Goal: Task Accomplishment & Management: Manage account settings

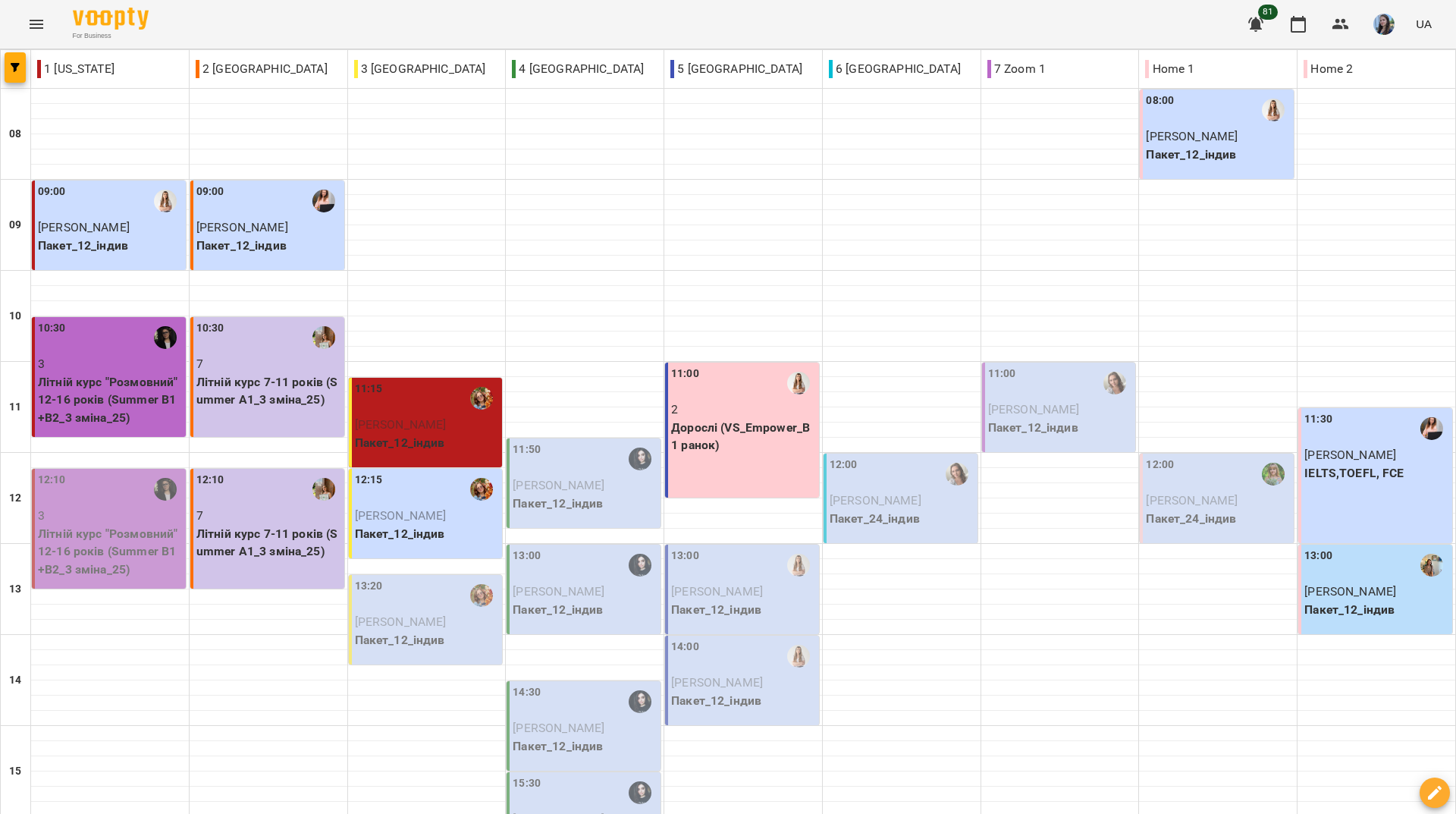
scroll to position [379, 0]
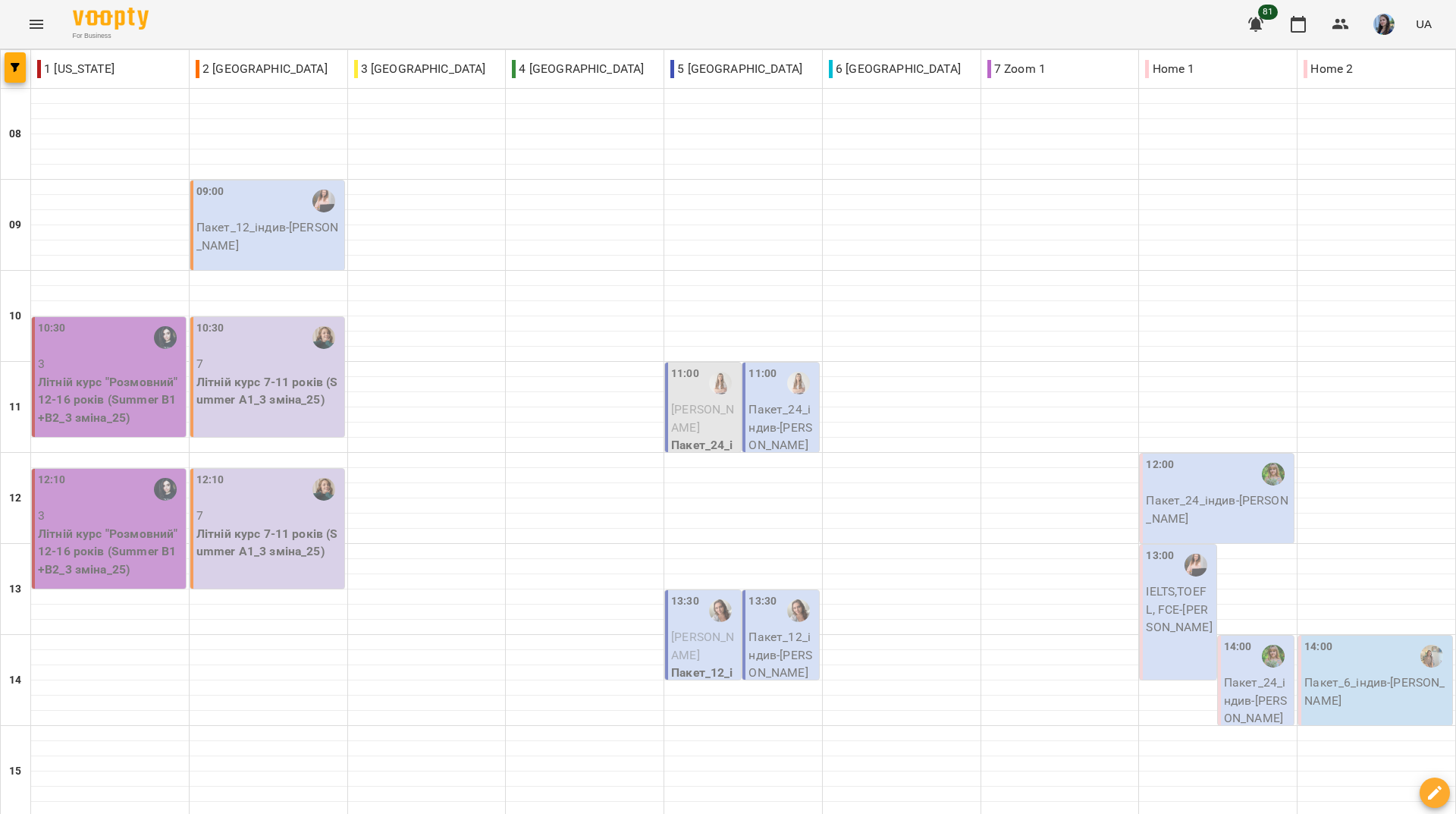
scroll to position [483, 0]
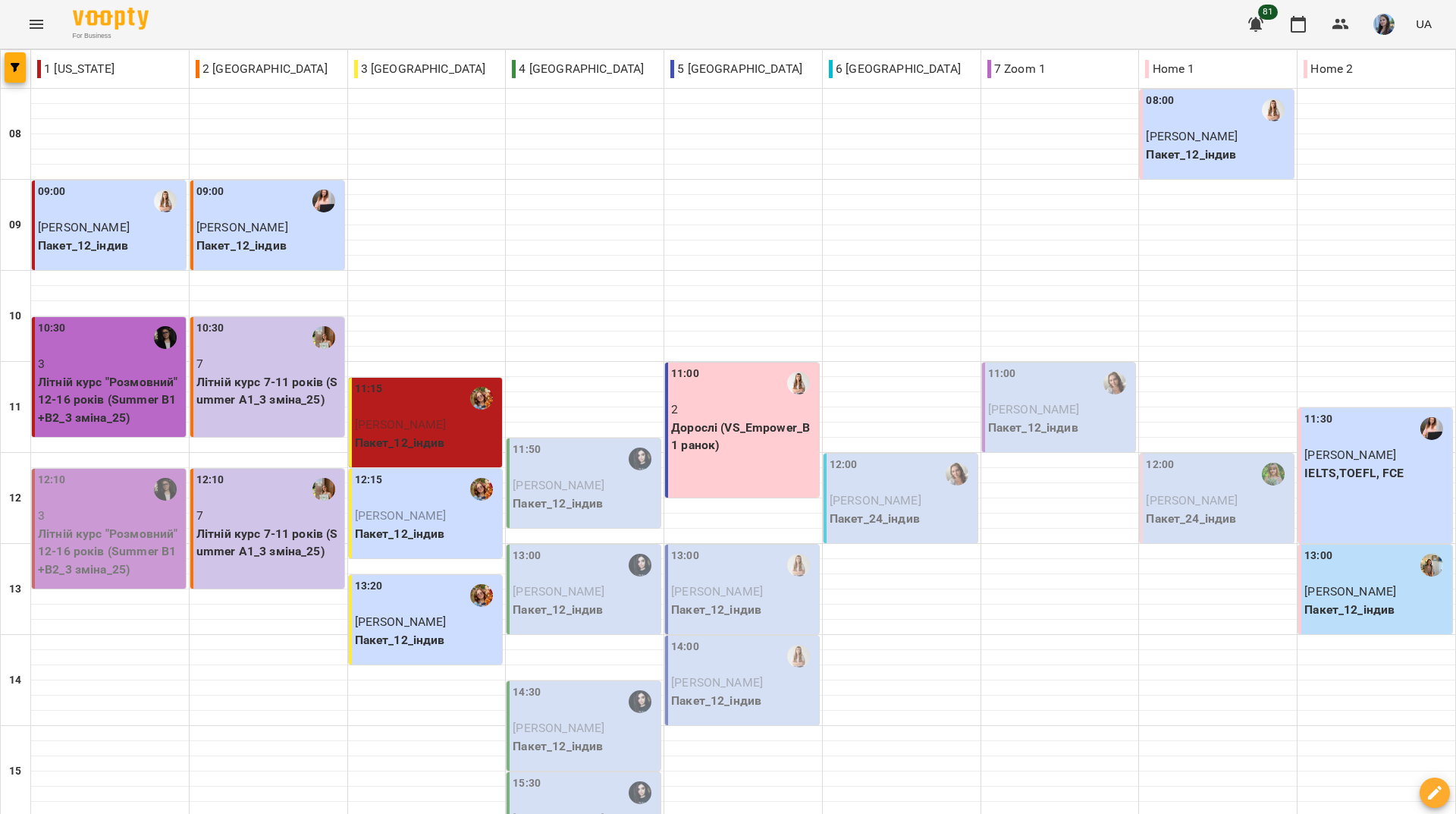
click at [583, 19] on div "For Business 81 UA" at bounding box center [728, 24] width 1456 height 49
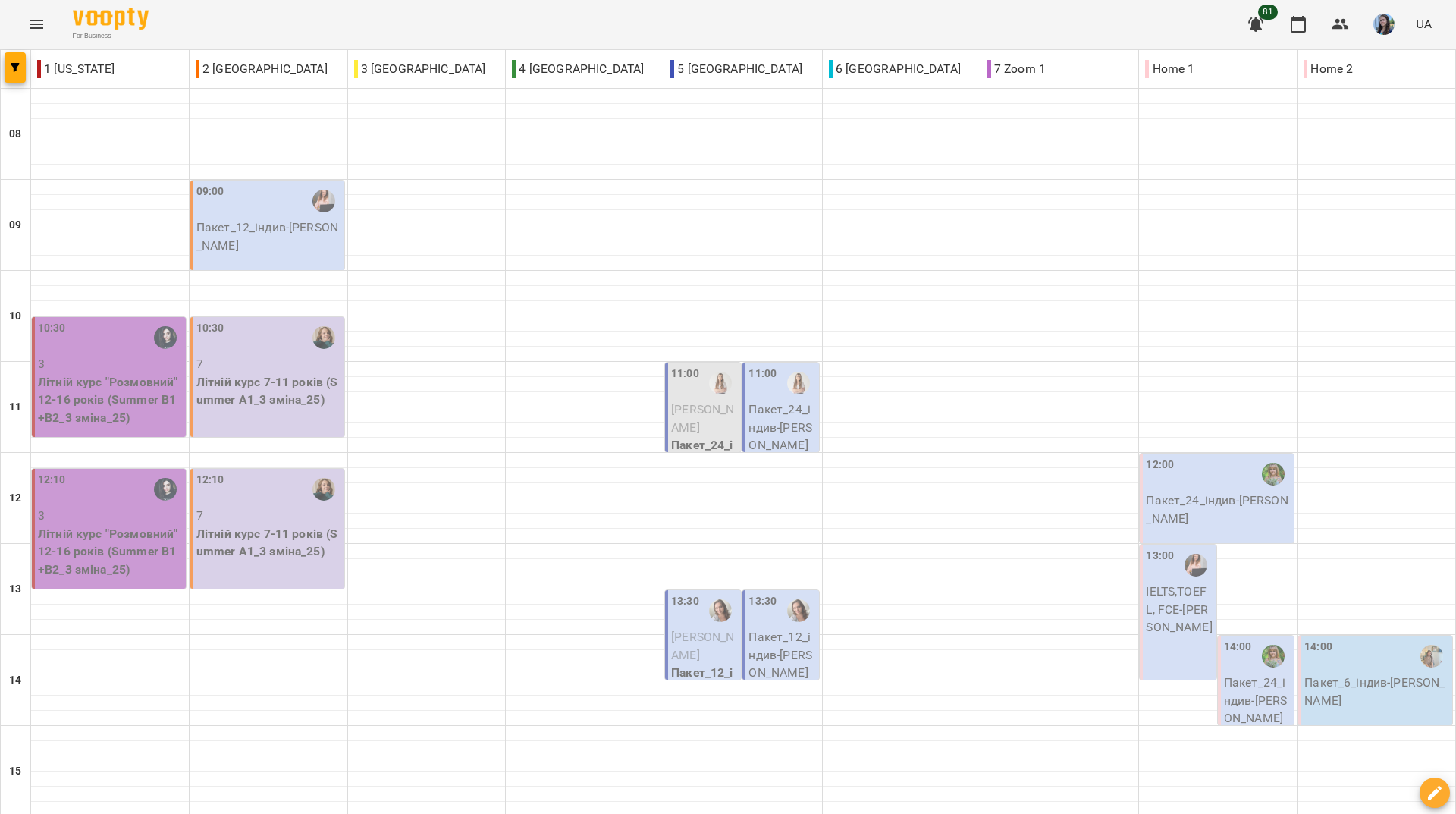
scroll to position [379, 0]
click at [606, 26] on div "For Business 81 UA" at bounding box center [728, 24] width 1456 height 49
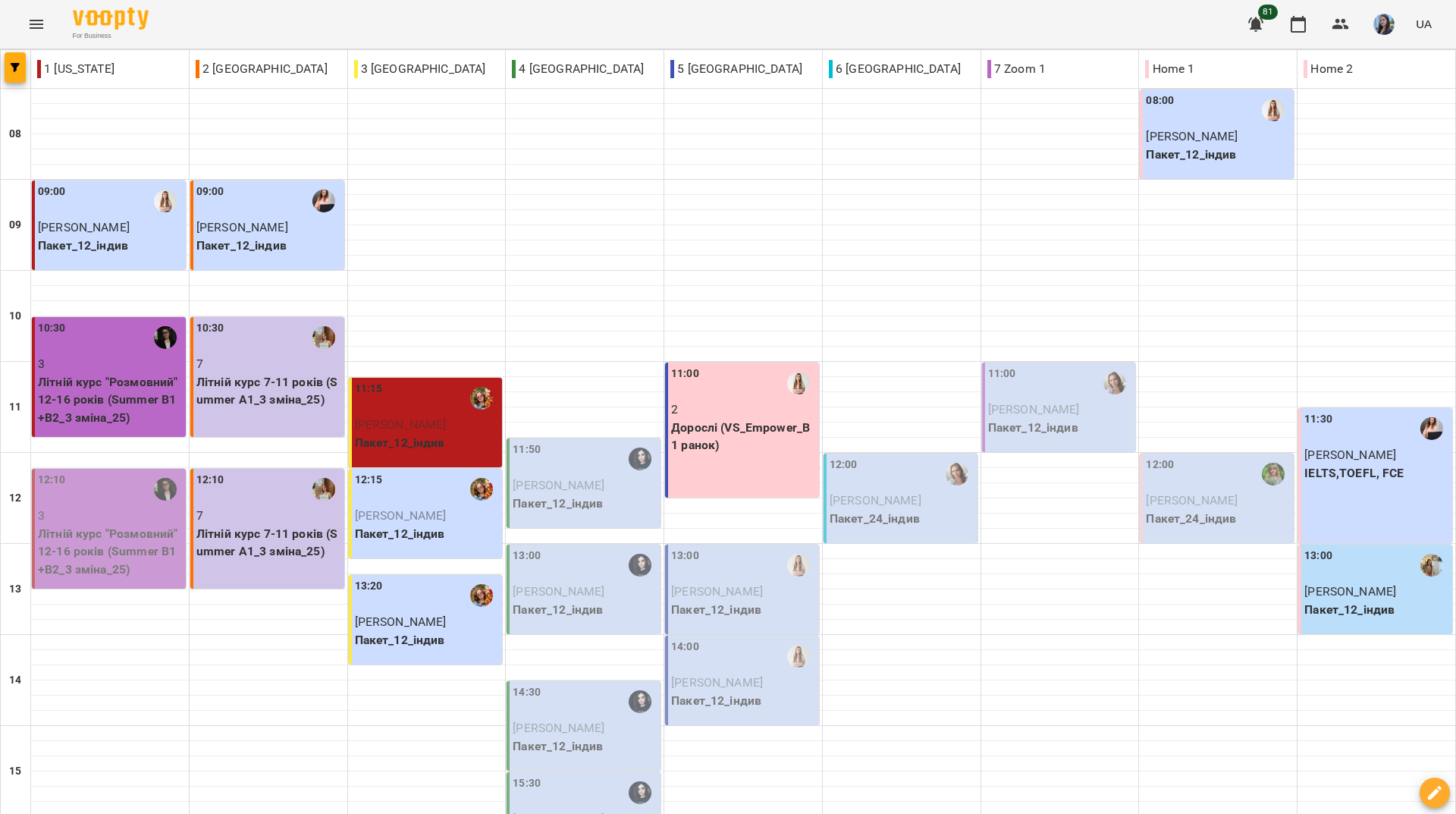
click at [603, 11] on div "For Business 81 UA" at bounding box center [728, 24] width 1456 height 49
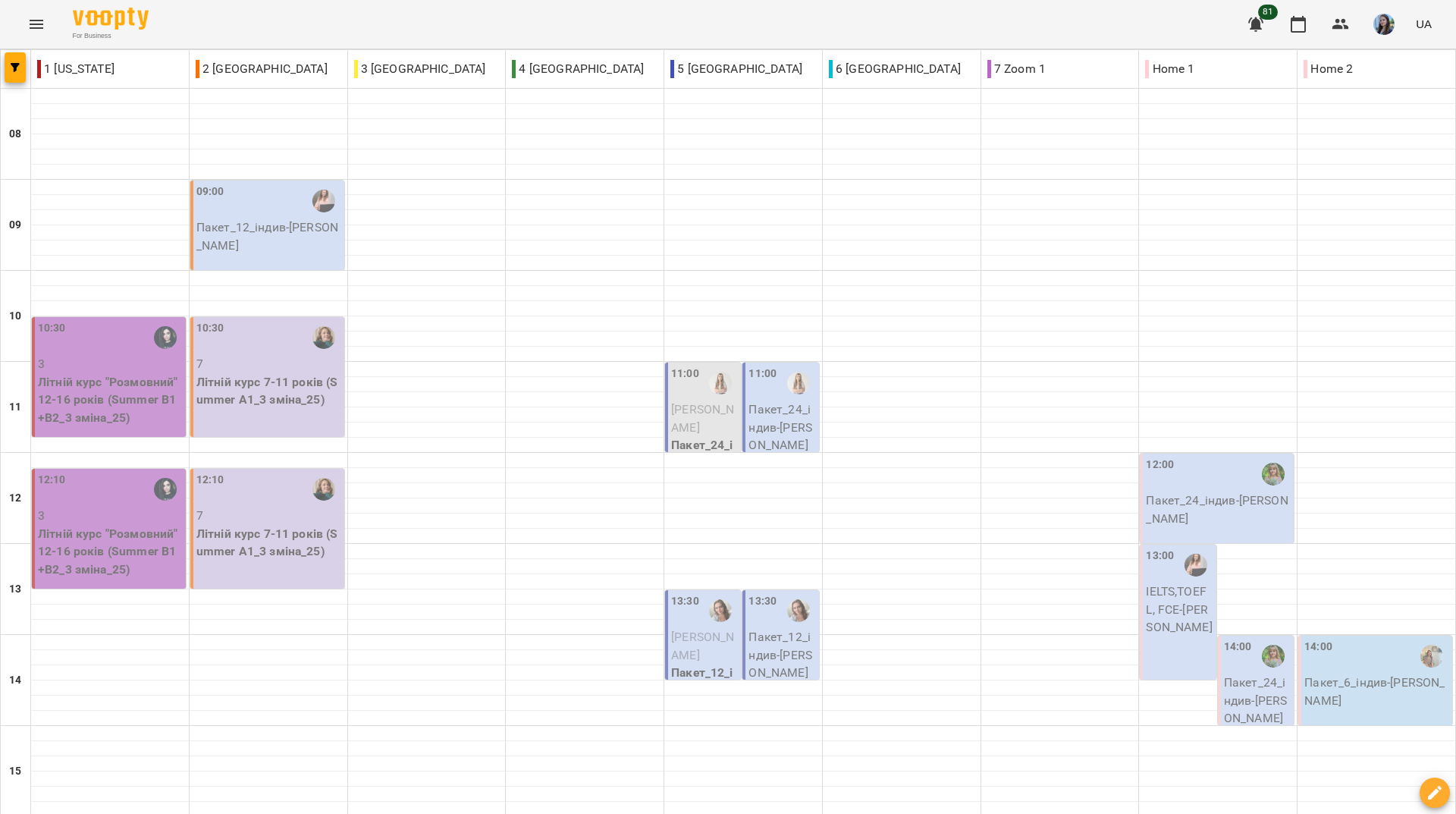
click at [326, 31] on div "For Business 81 UA" at bounding box center [728, 24] width 1456 height 49
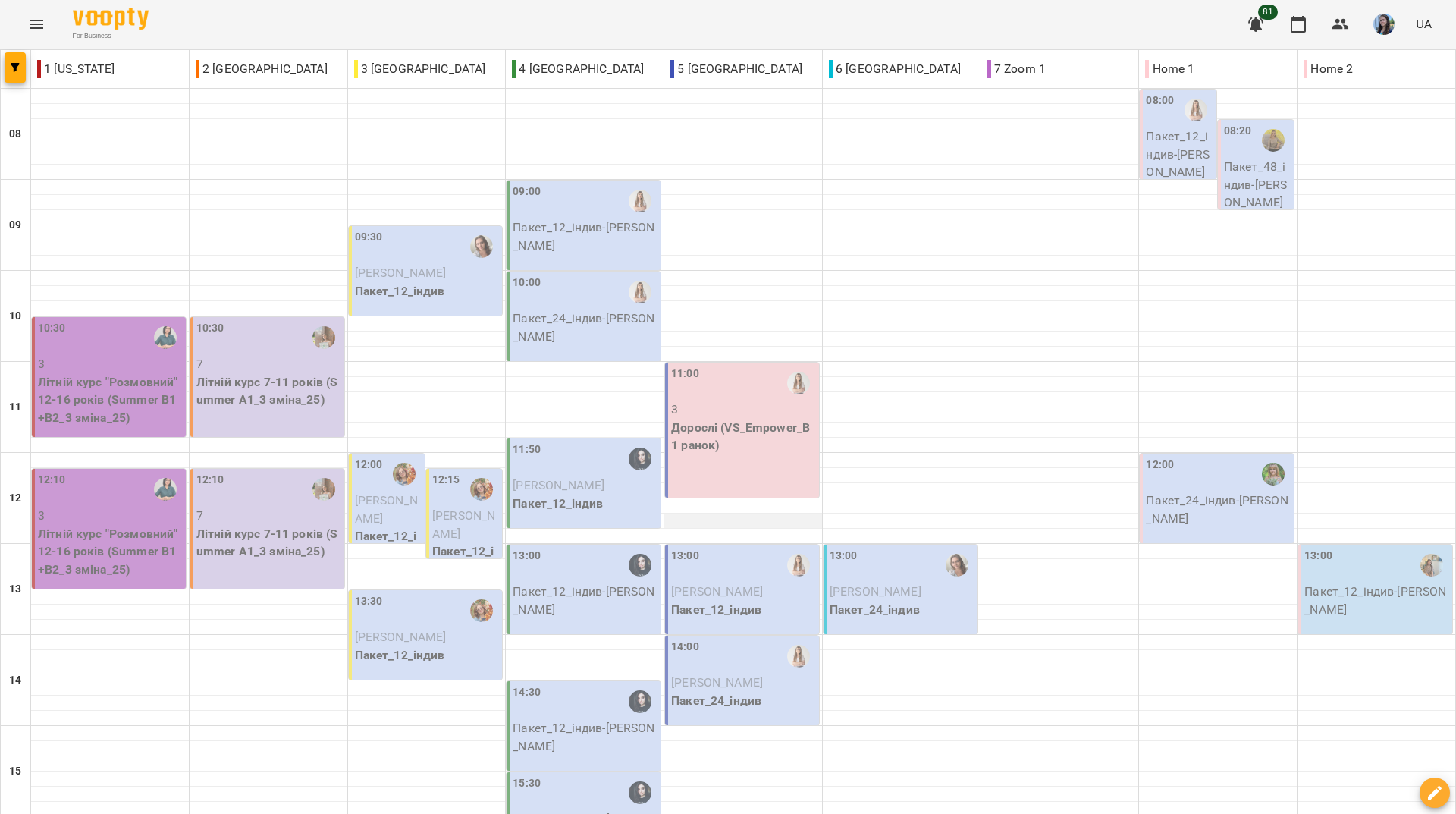
scroll to position [304, 0]
click at [305, 37] on div "For Business 81 UA" at bounding box center [728, 24] width 1456 height 49
click at [583, 28] on div "For Business 81 UA" at bounding box center [728, 24] width 1456 height 49
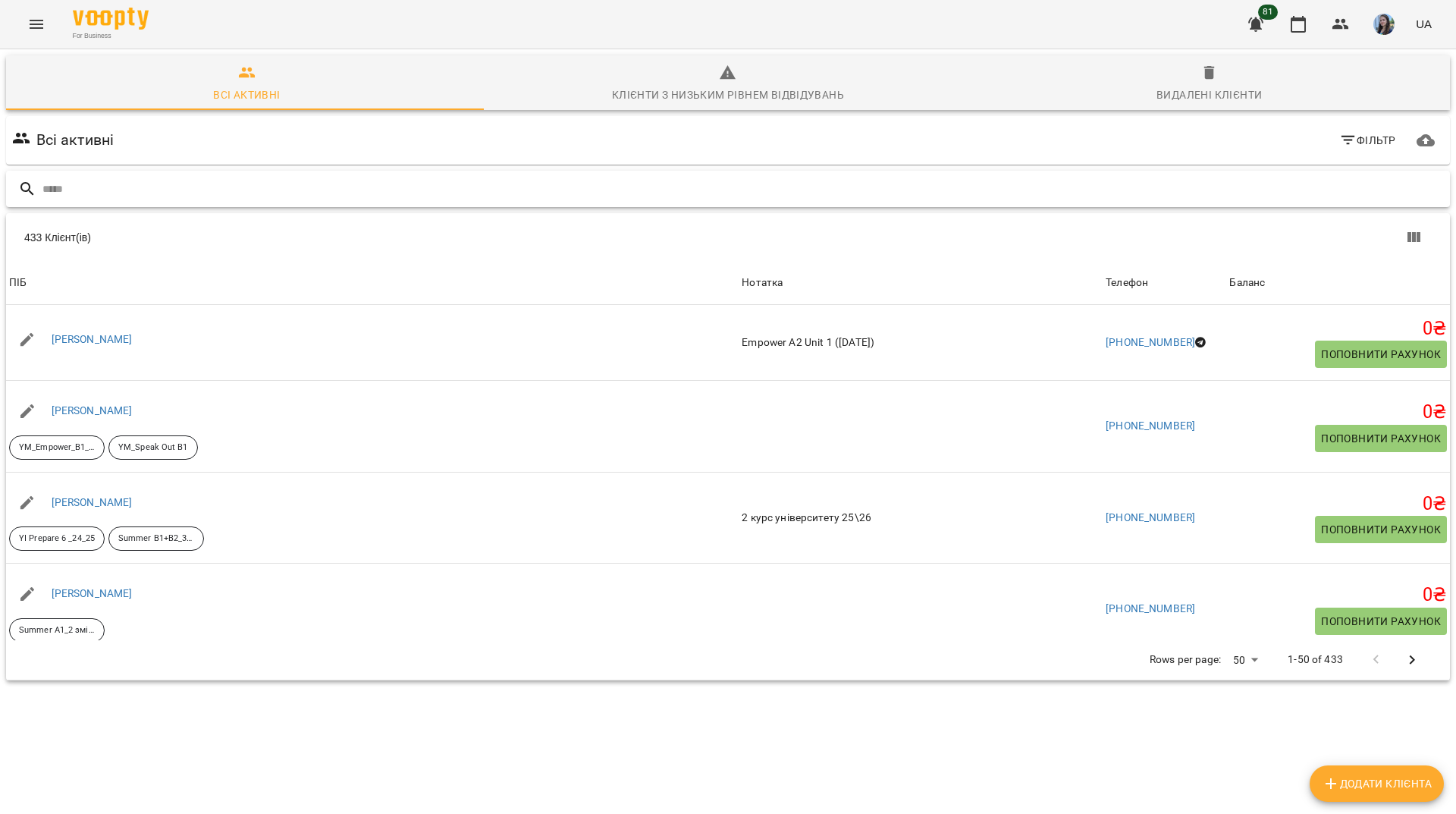
click at [553, 179] on input "text" at bounding box center [742, 189] width 1401 height 25
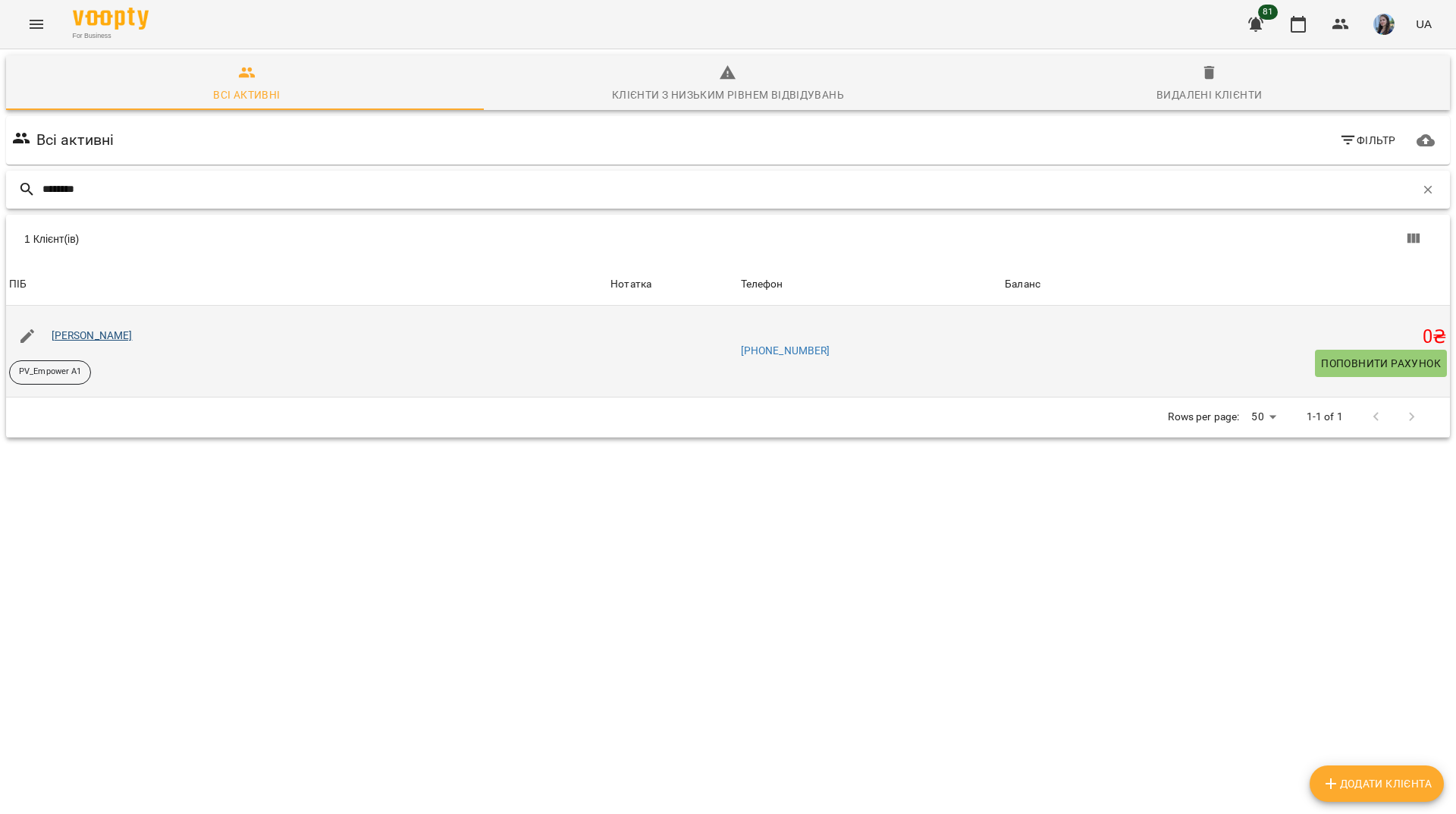
type input "********"
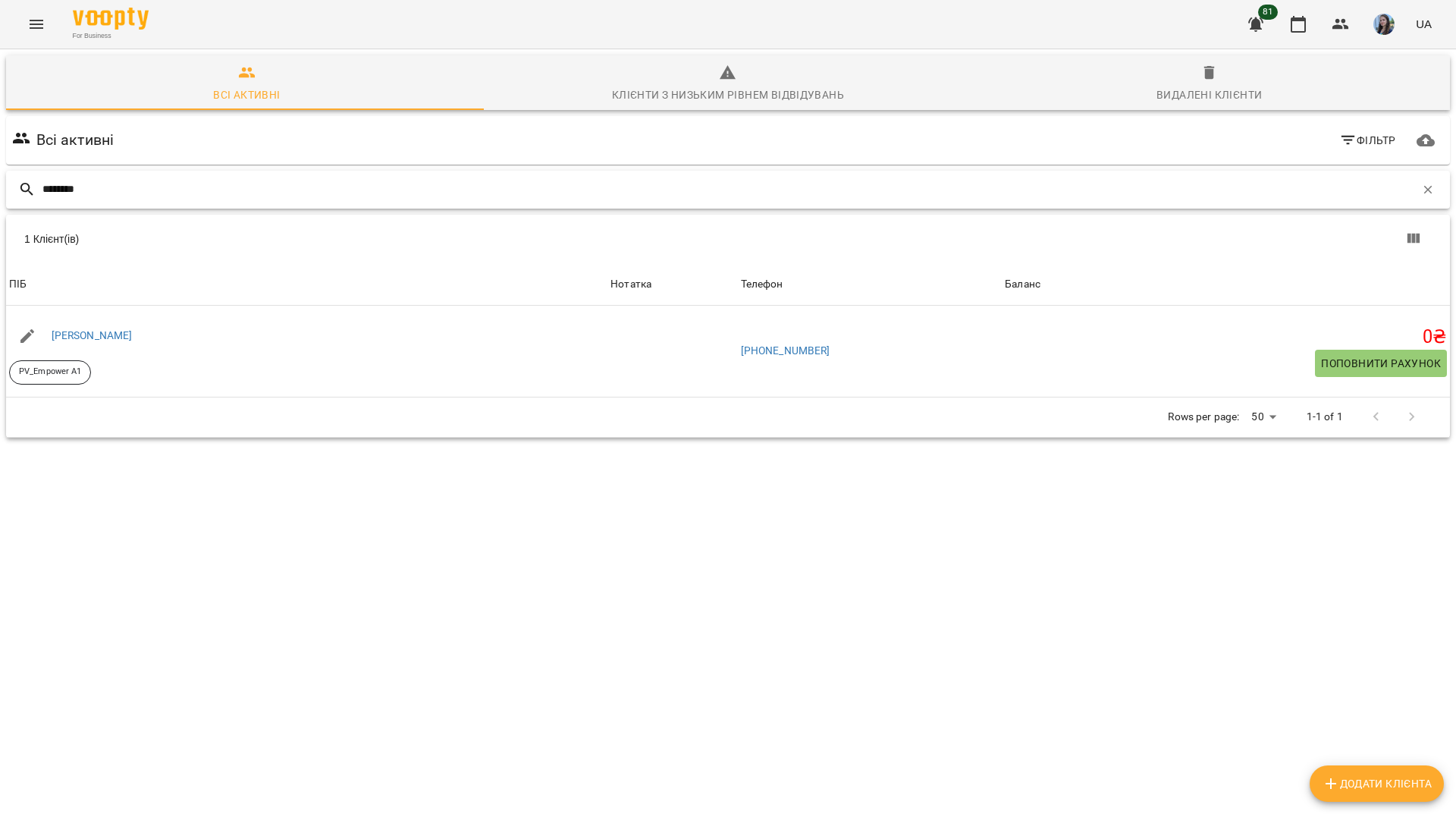
click at [1428, 191] on button "button" at bounding box center [1428, 190] width 26 height 26
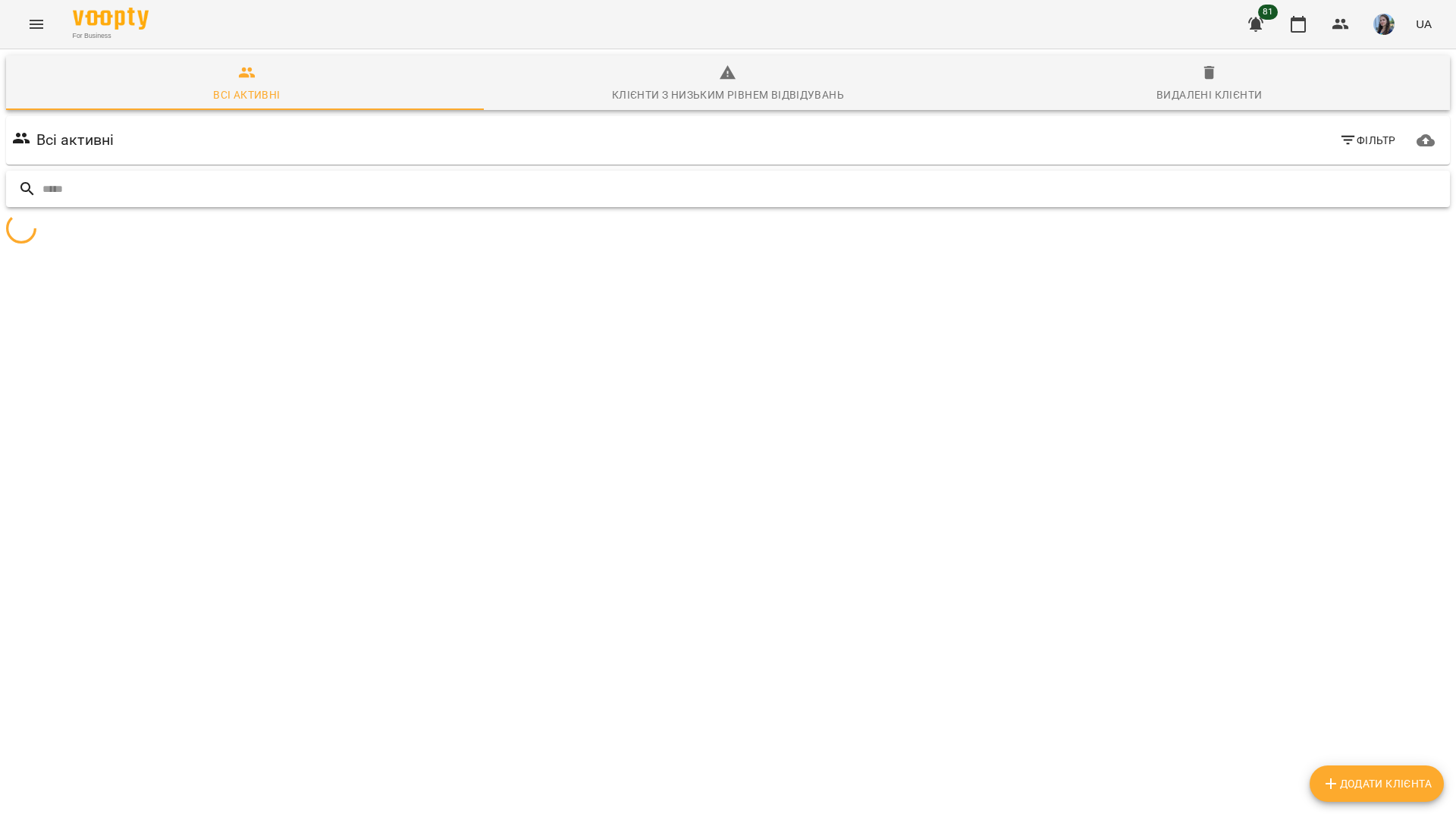
click at [1288, 186] on input "text" at bounding box center [742, 189] width 1401 height 25
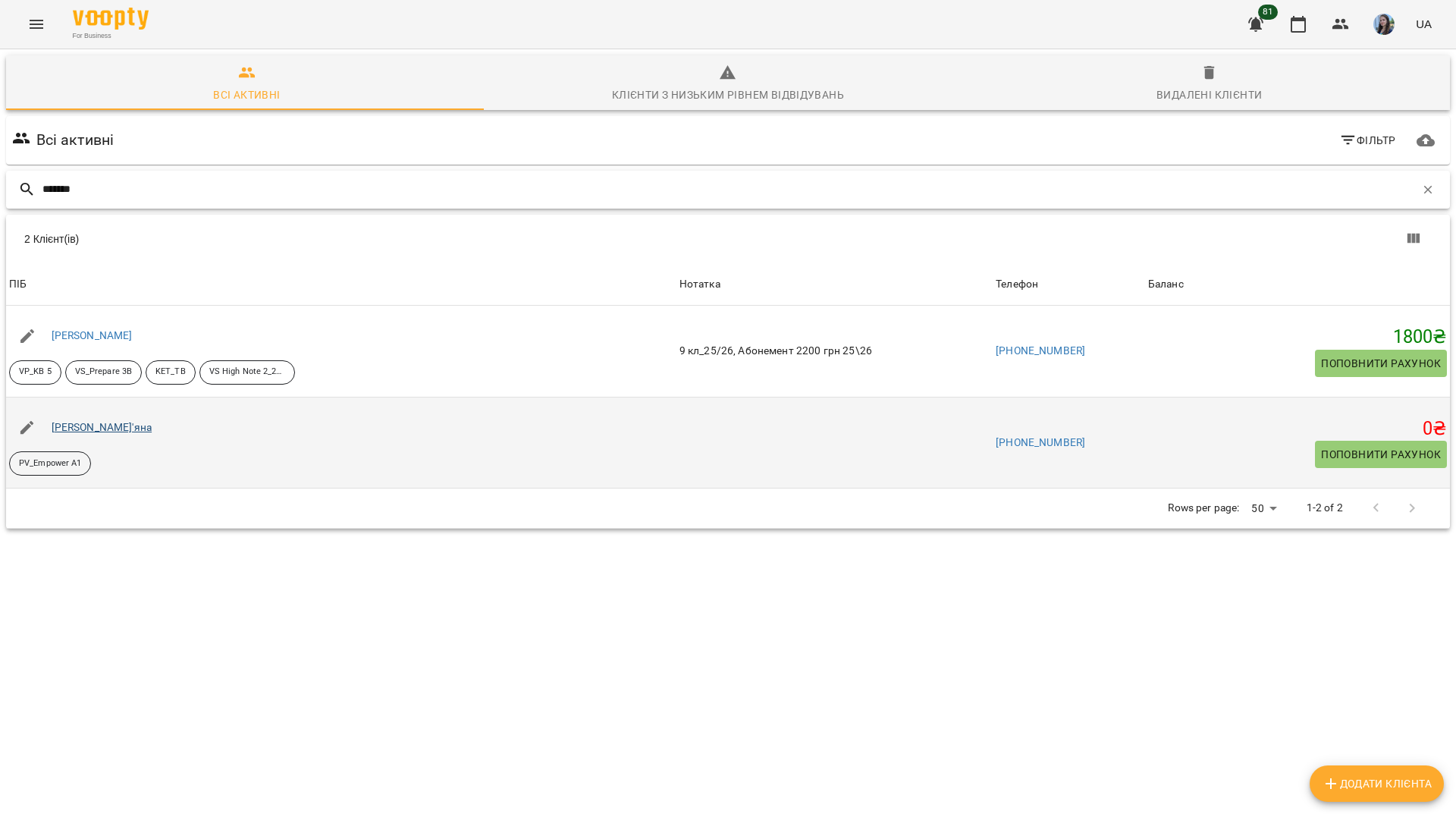
type input "******"
drag, startPoint x: 113, startPoint y: 423, endPoint x: 133, endPoint y: 431, distance: 21.5
click at [133, 431] on link "[PERSON_NAME]'яна" at bounding box center [102, 427] width 101 height 12
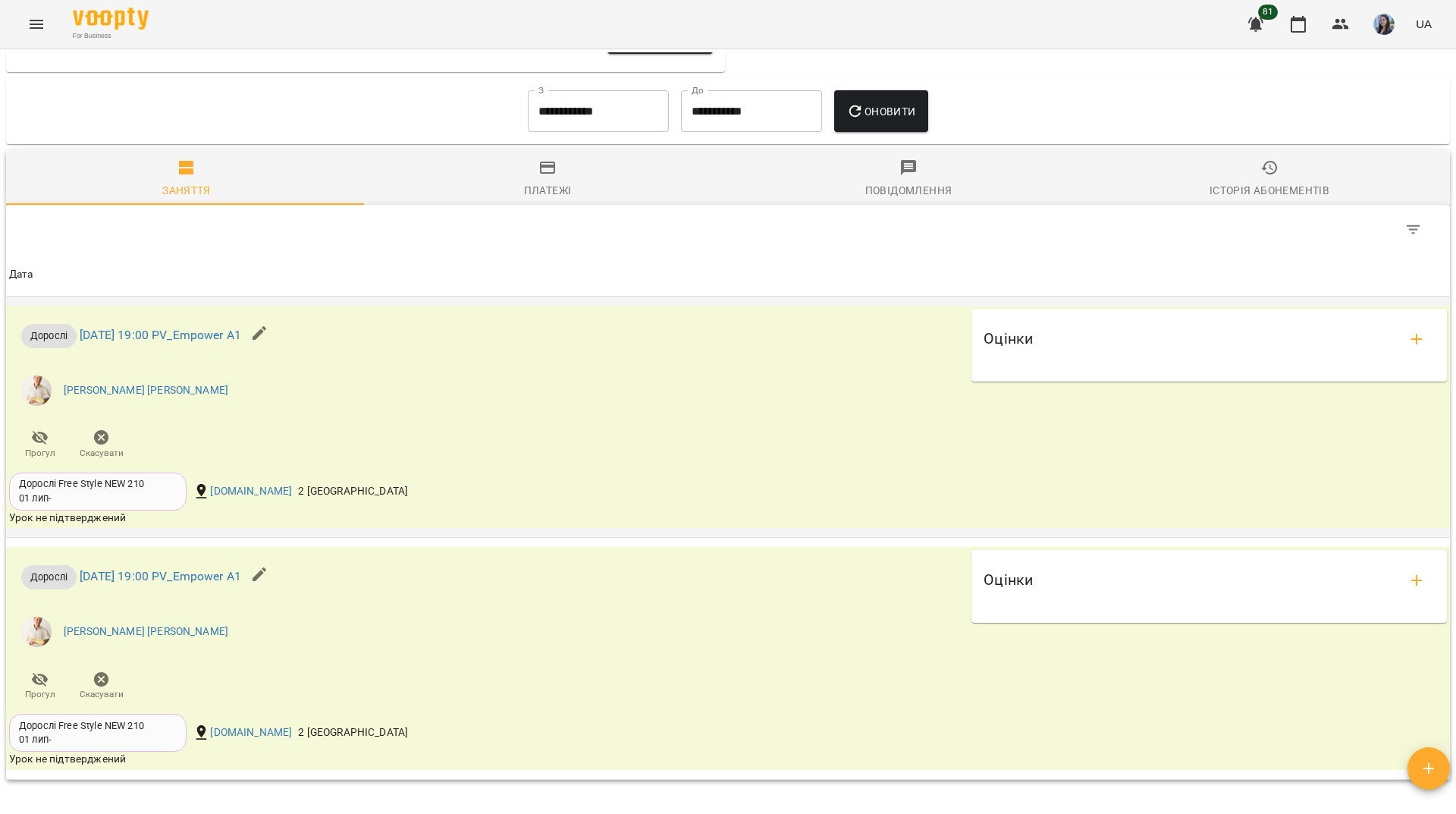
scroll to position [910, 0]
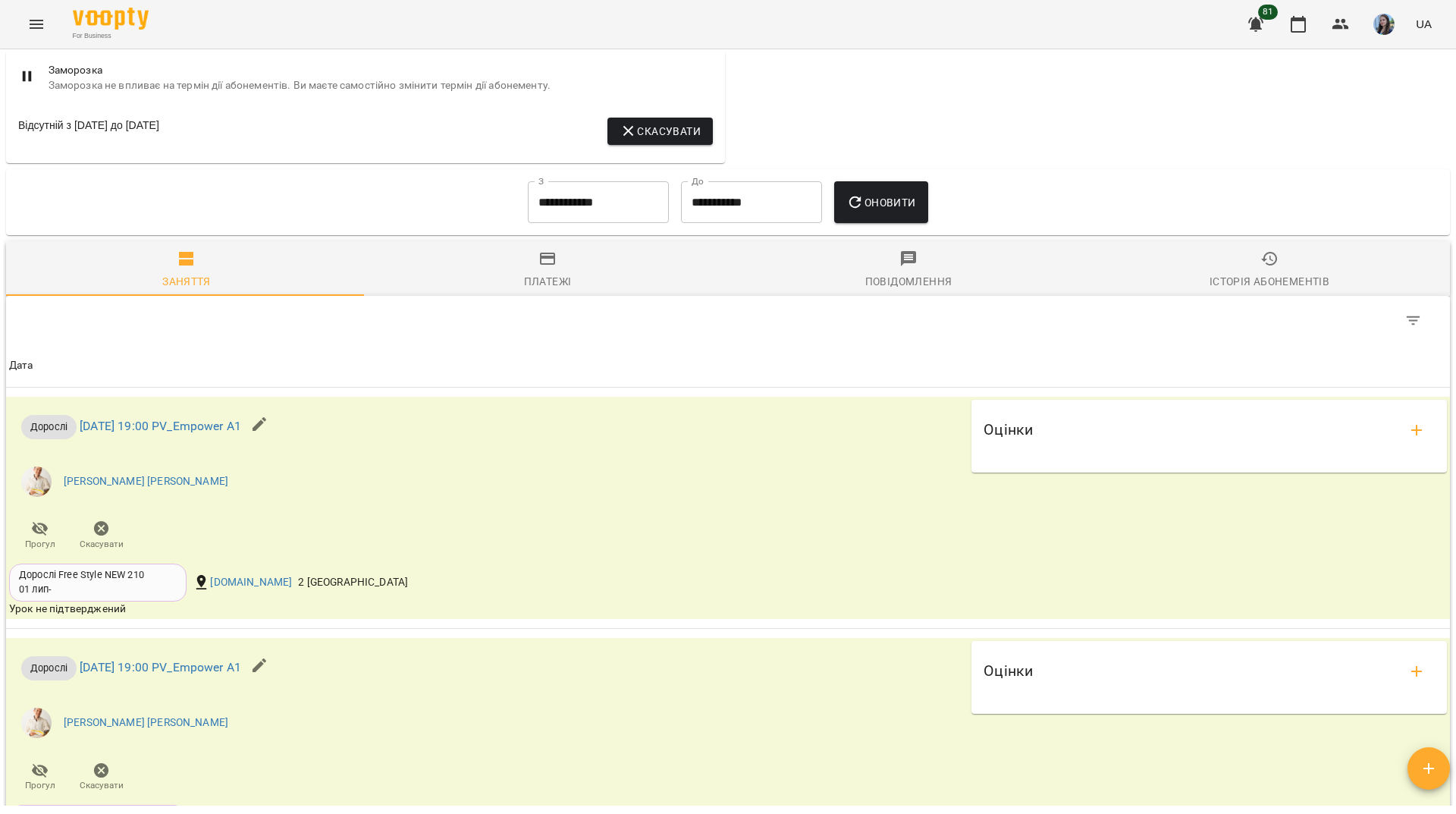
click at [626, 195] on input "**********" at bounding box center [597, 203] width 141 height 42
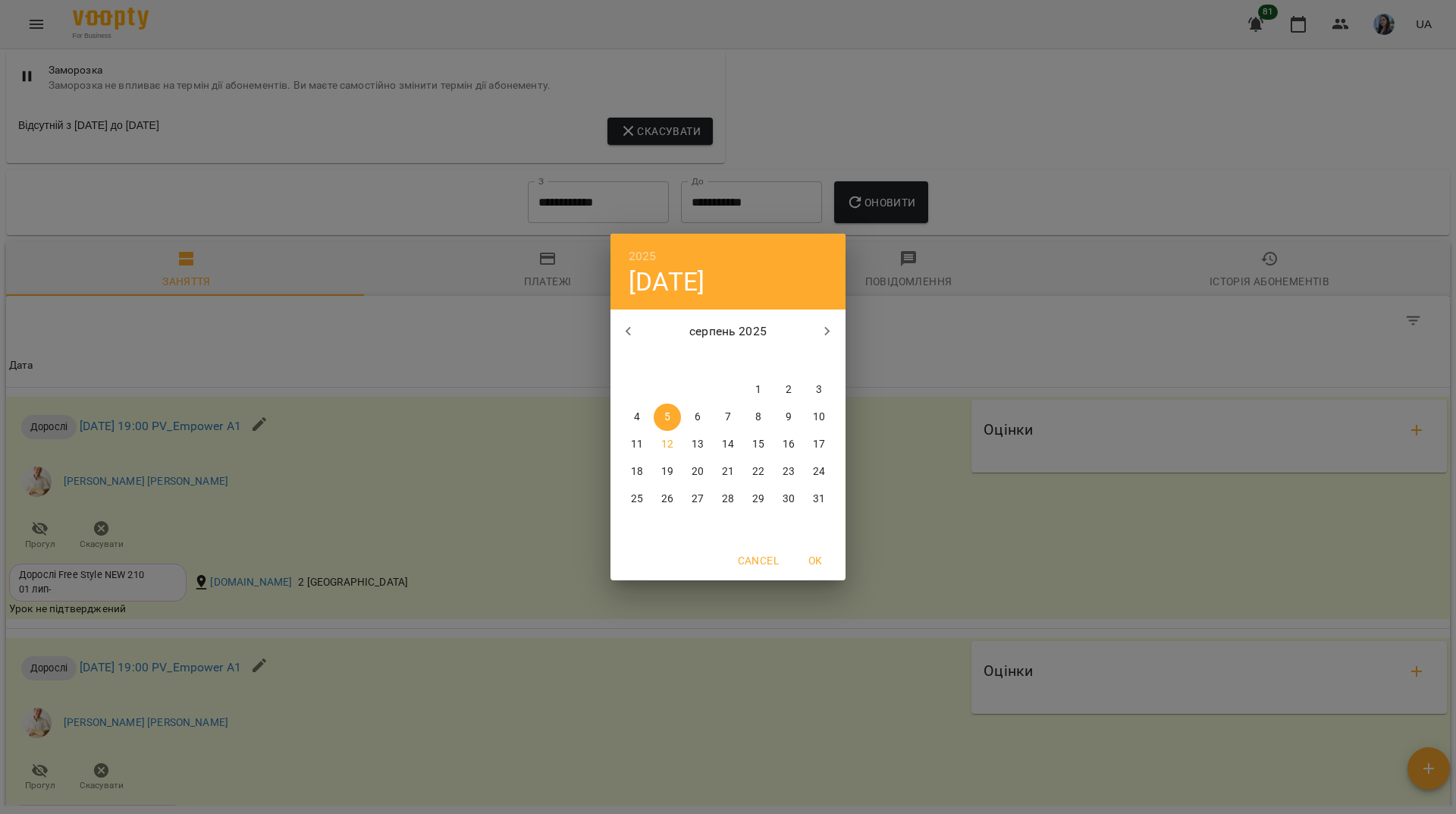
click at [627, 324] on icon "button" at bounding box center [628, 331] width 18 height 18
click at [669, 381] on button "1" at bounding box center [667, 390] width 28 height 28
type input "**********"
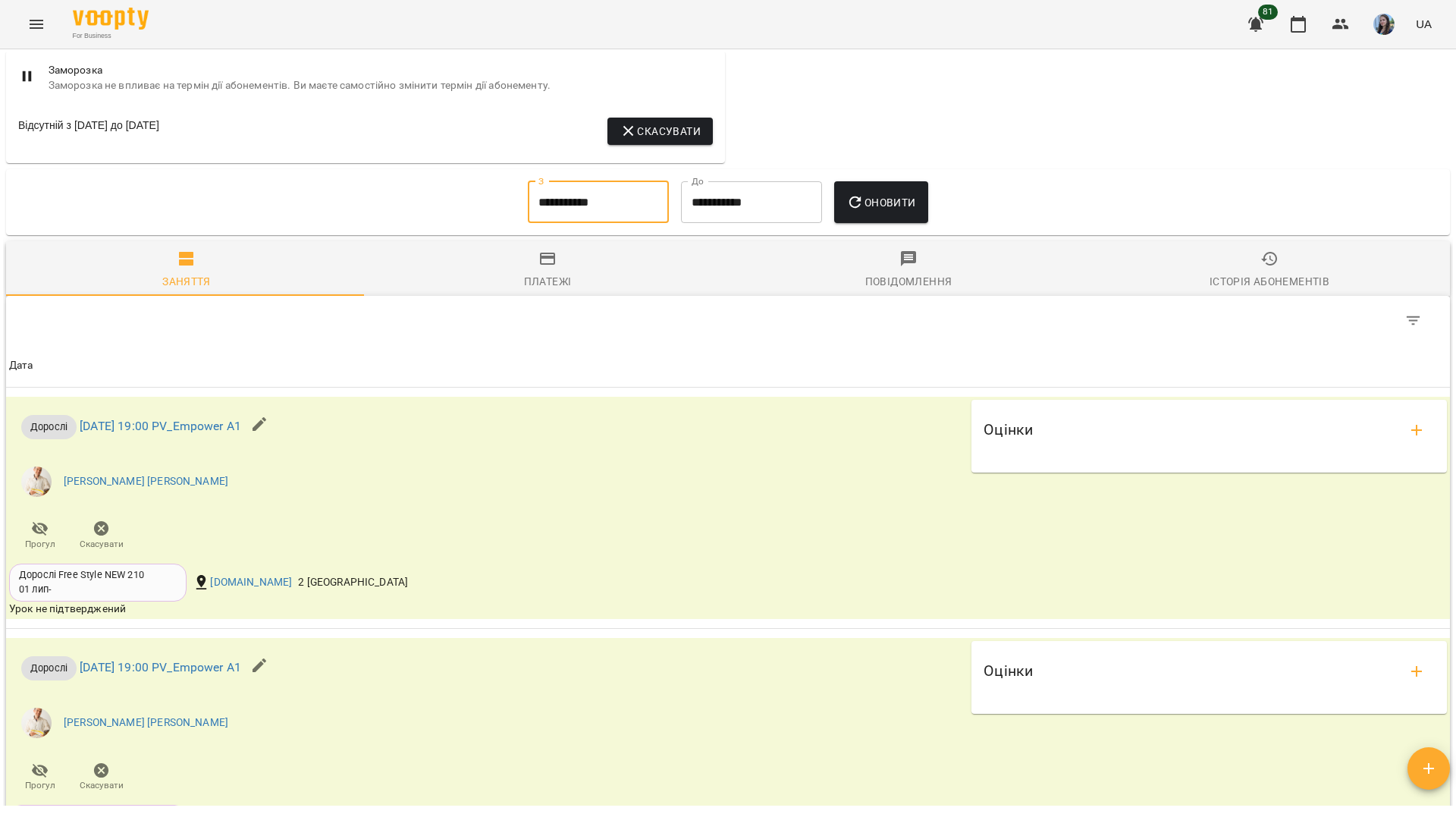
click at [915, 205] on span "Оновити" at bounding box center [881, 203] width 69 height 18
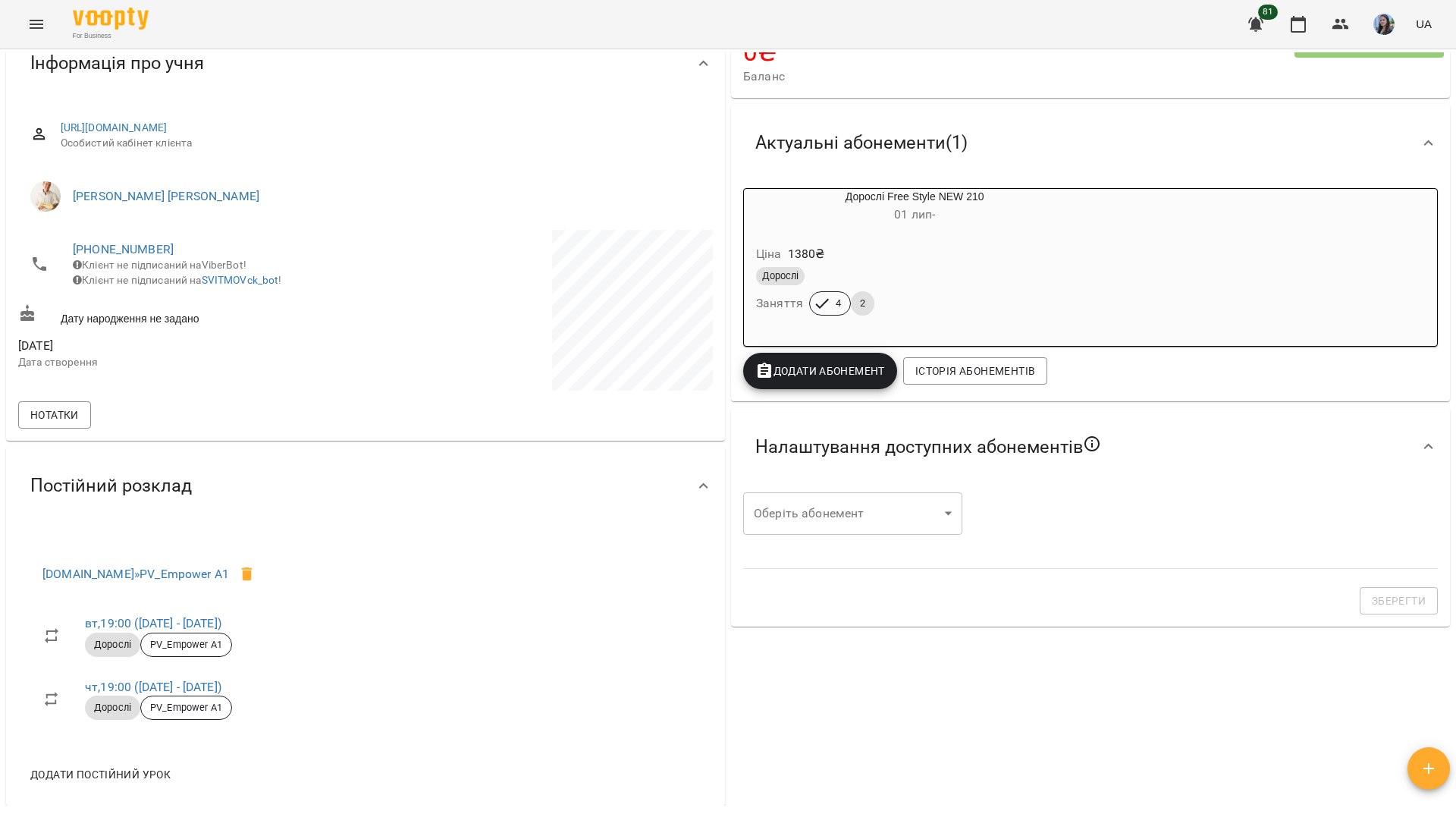
scroll to position [56, 0]
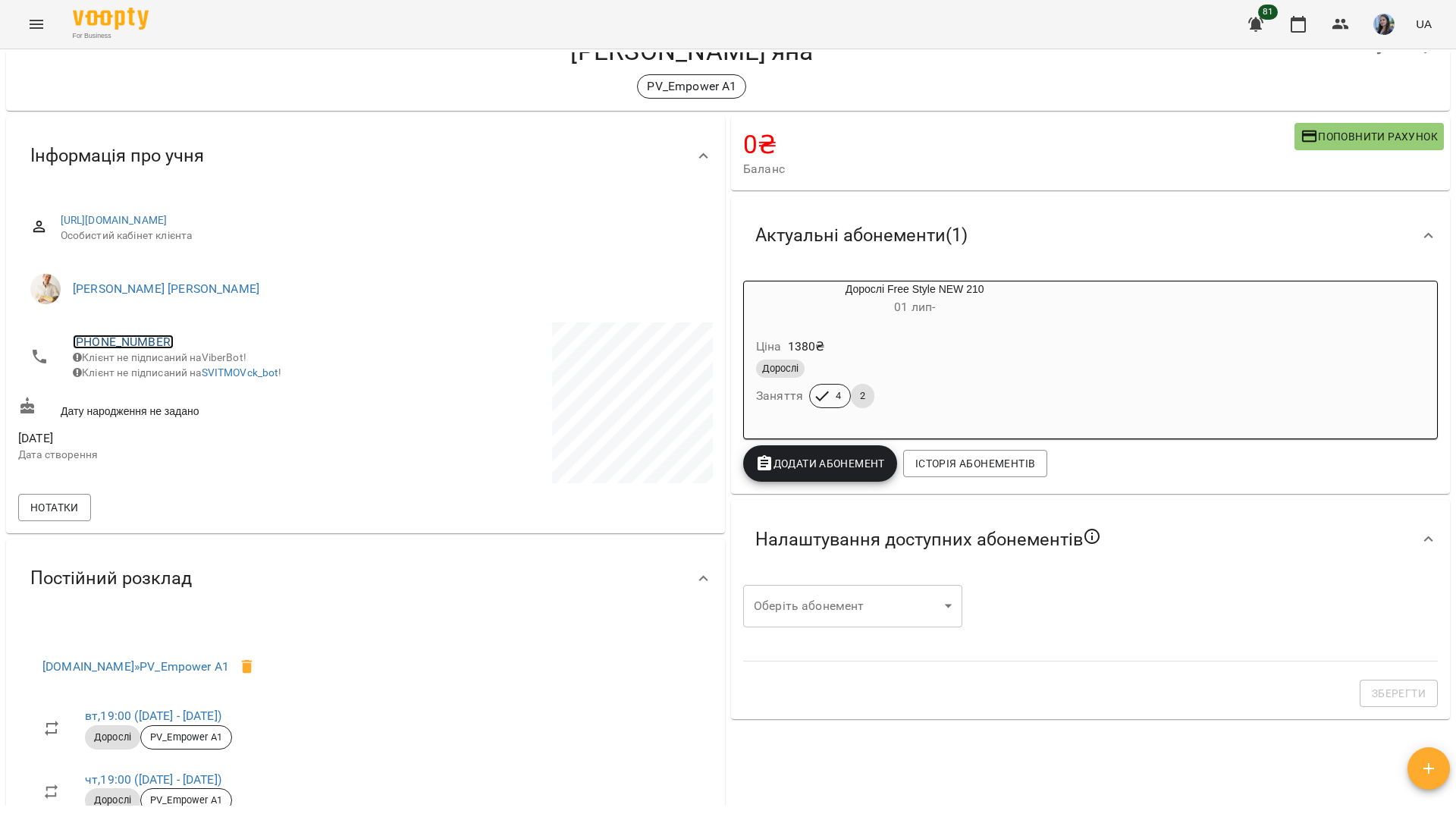
click at [155, 342] on link "[PHONE_NUMBER]" at bounding box center [123, 342] width 101 height 15
click at [197, 371] on link at bounding box center [185, 370] width 47 height 32
click at [619, 7] on div "For Business 81 UA" at bounding box center [728, 24] width 1456 height 49
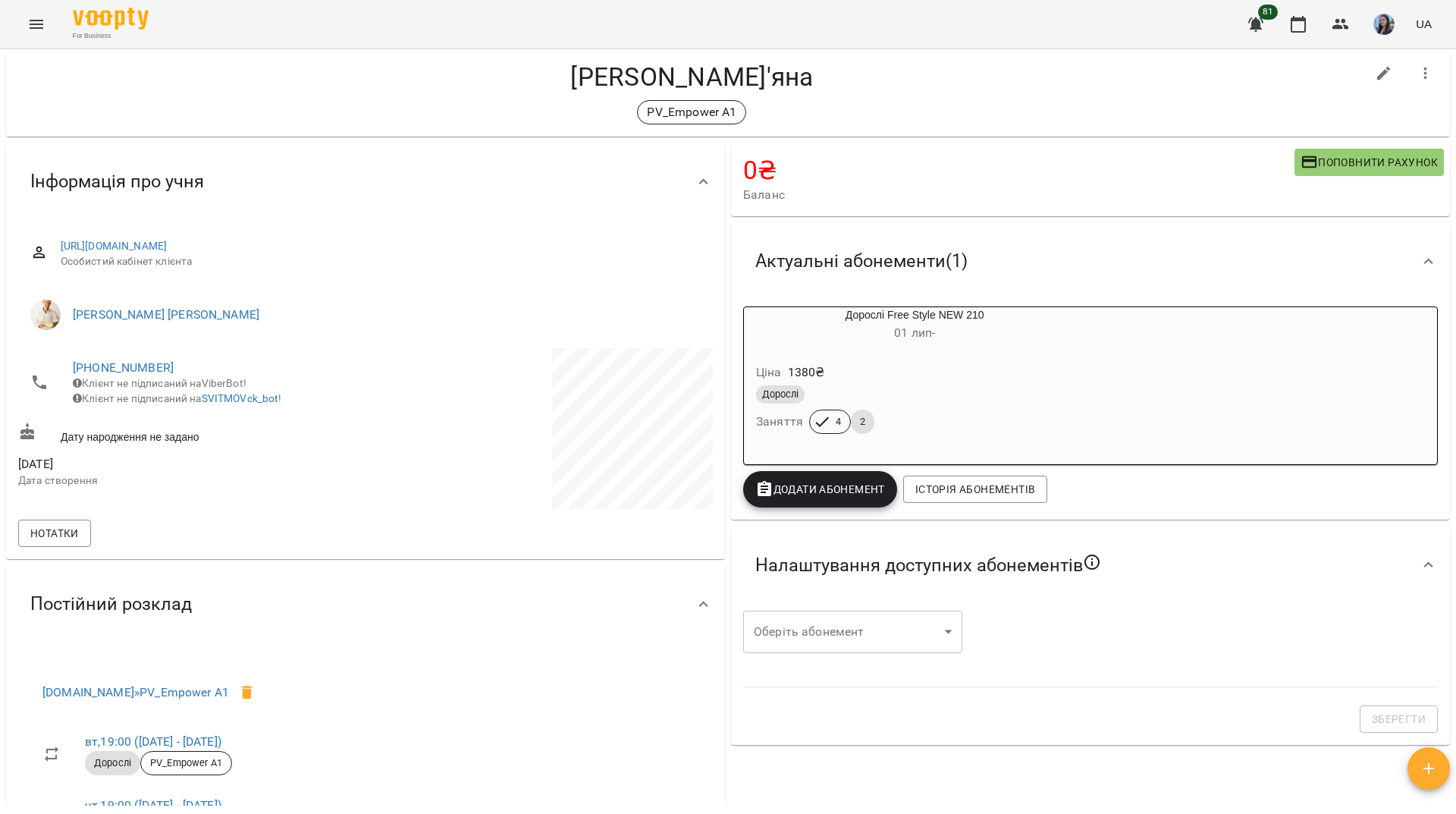
scroll to position [0, 0]
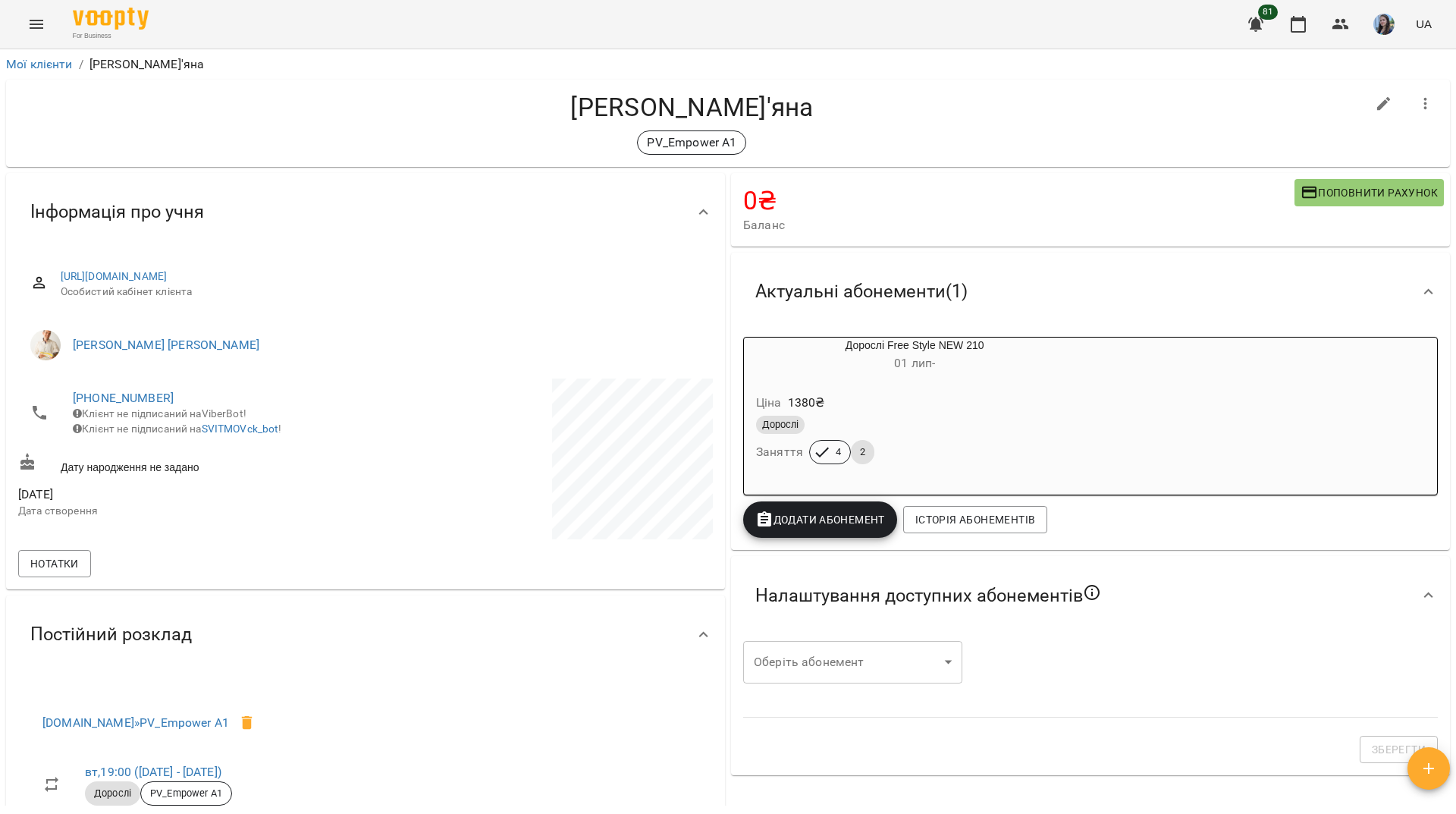
click at [76, 64] on ol "Мої клієнти / Чернюк Мар'яна" at bounding box center [728, 64] width 1444 height 18
click at [59, 67] on link "Мої клієнти" at bounding box center [39, 64] width 67 height 15
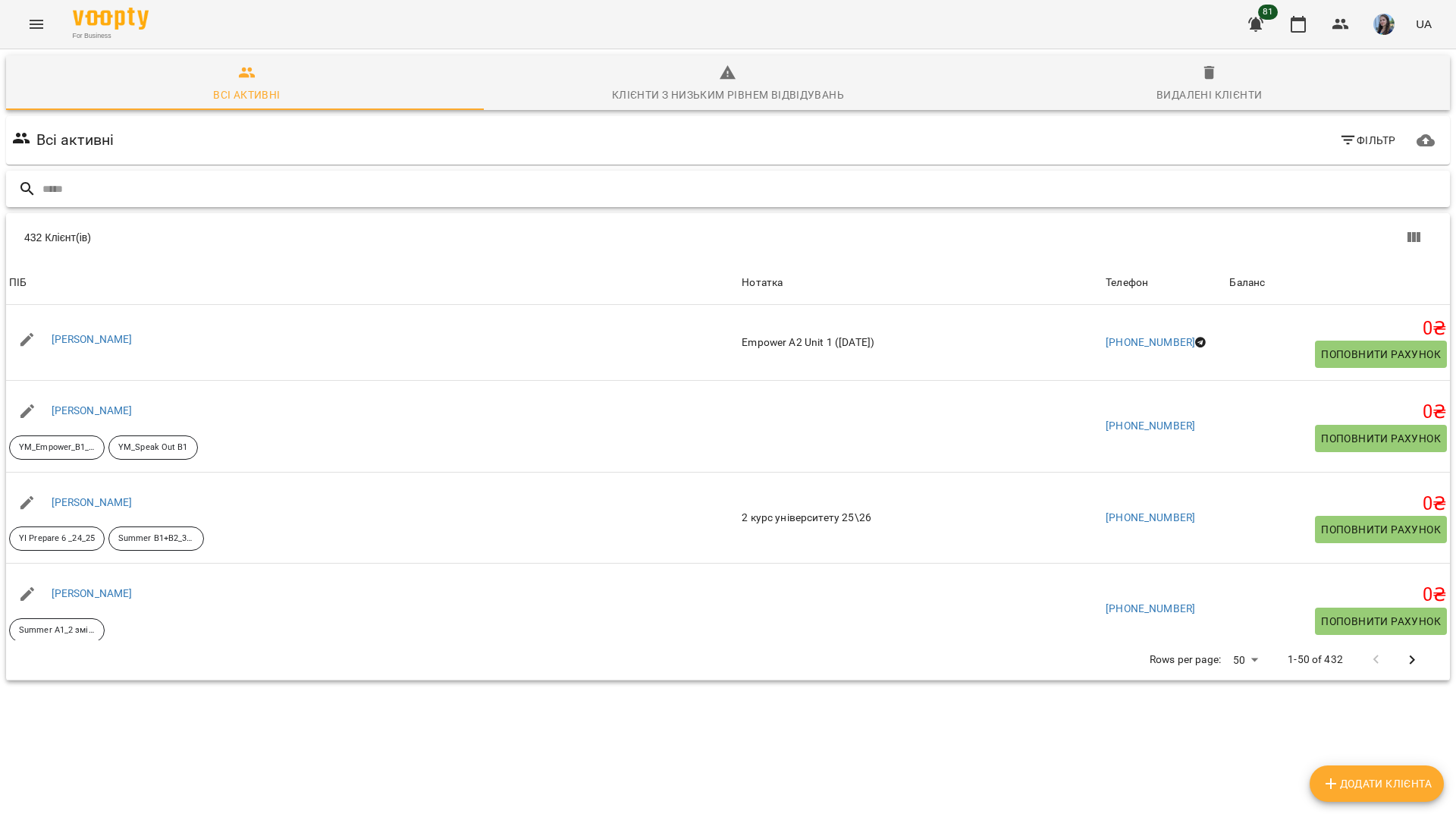
click at [189, 182] on input "text" at bounding box center [742, 189] width 1401 height 25
drag, startPoint x: 453, startPoint y: 207, endPoint x: 454, endPoint y: 195, distance: 12.0
click at [453, 197] on div at bounding box center [728, 190] width 1444 height 37
click at [454, 195] on input "text" at bounding box center [742, 189] width 1401 height 25
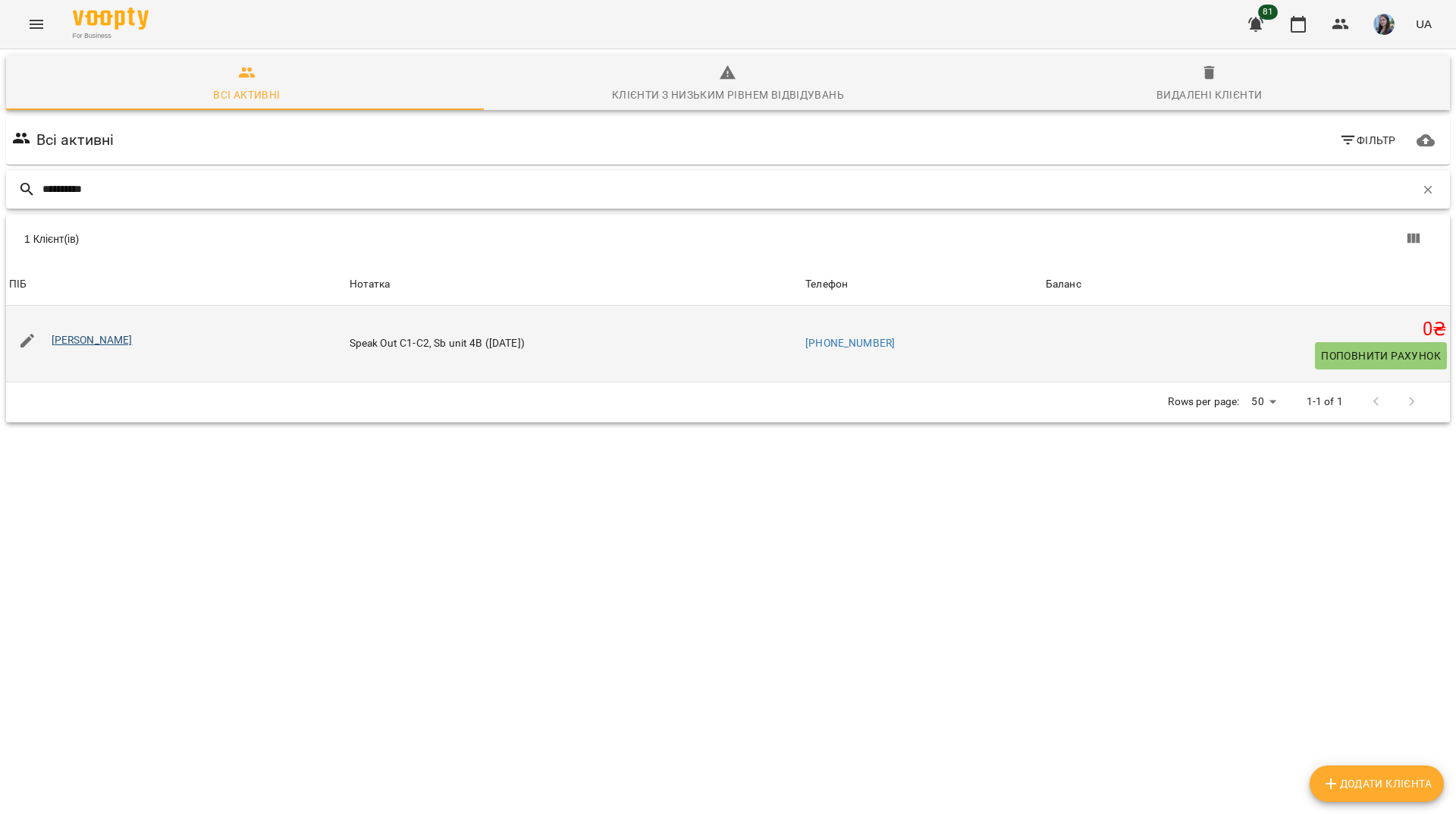
type input "*********"
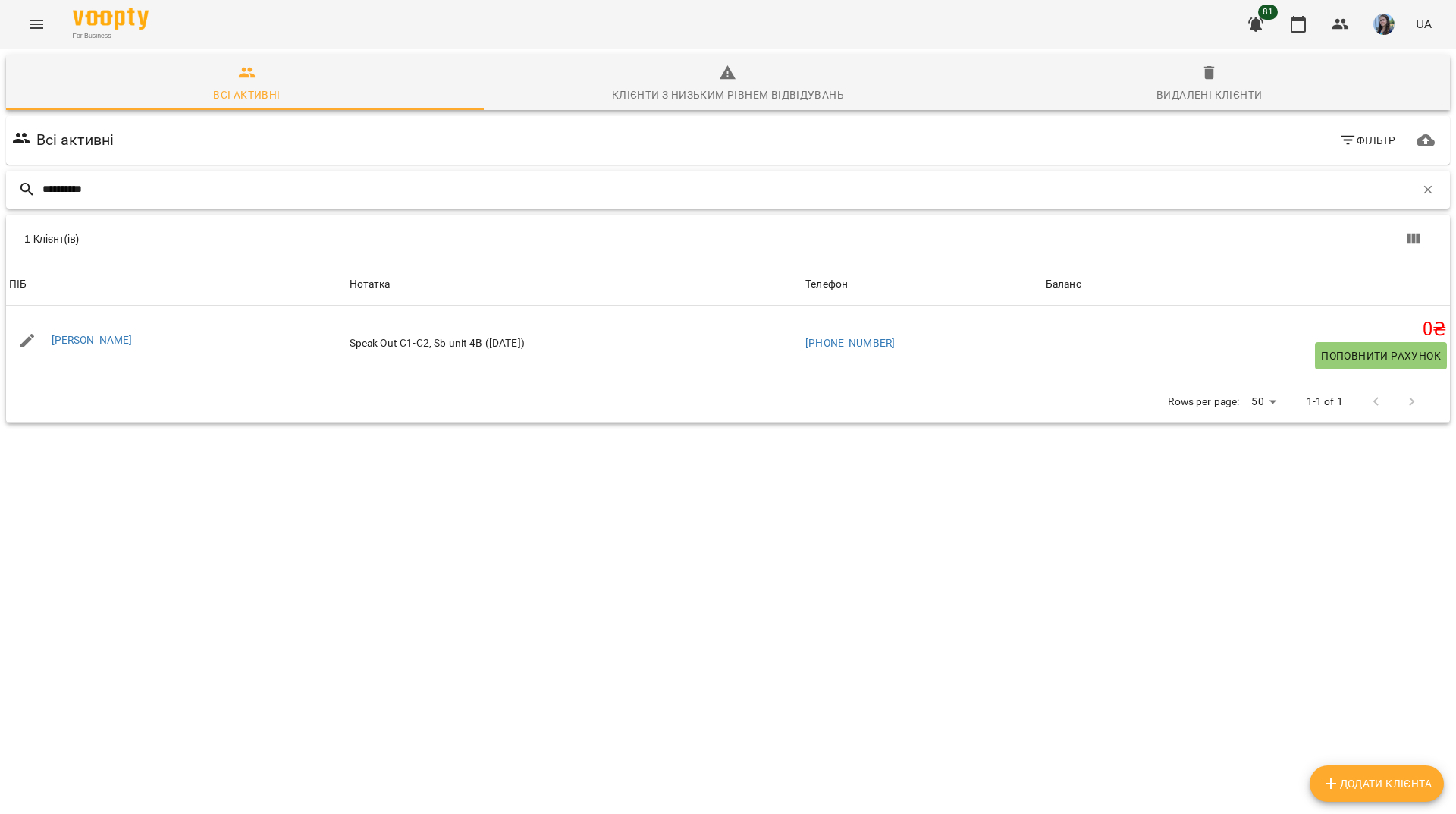
click at [620, 183] on input "*********" at bounding box center [728, 189] width 1372 height 25
click at [1421, 192] on icon "button" at bounding box center [1428, 190] width 14 height 14
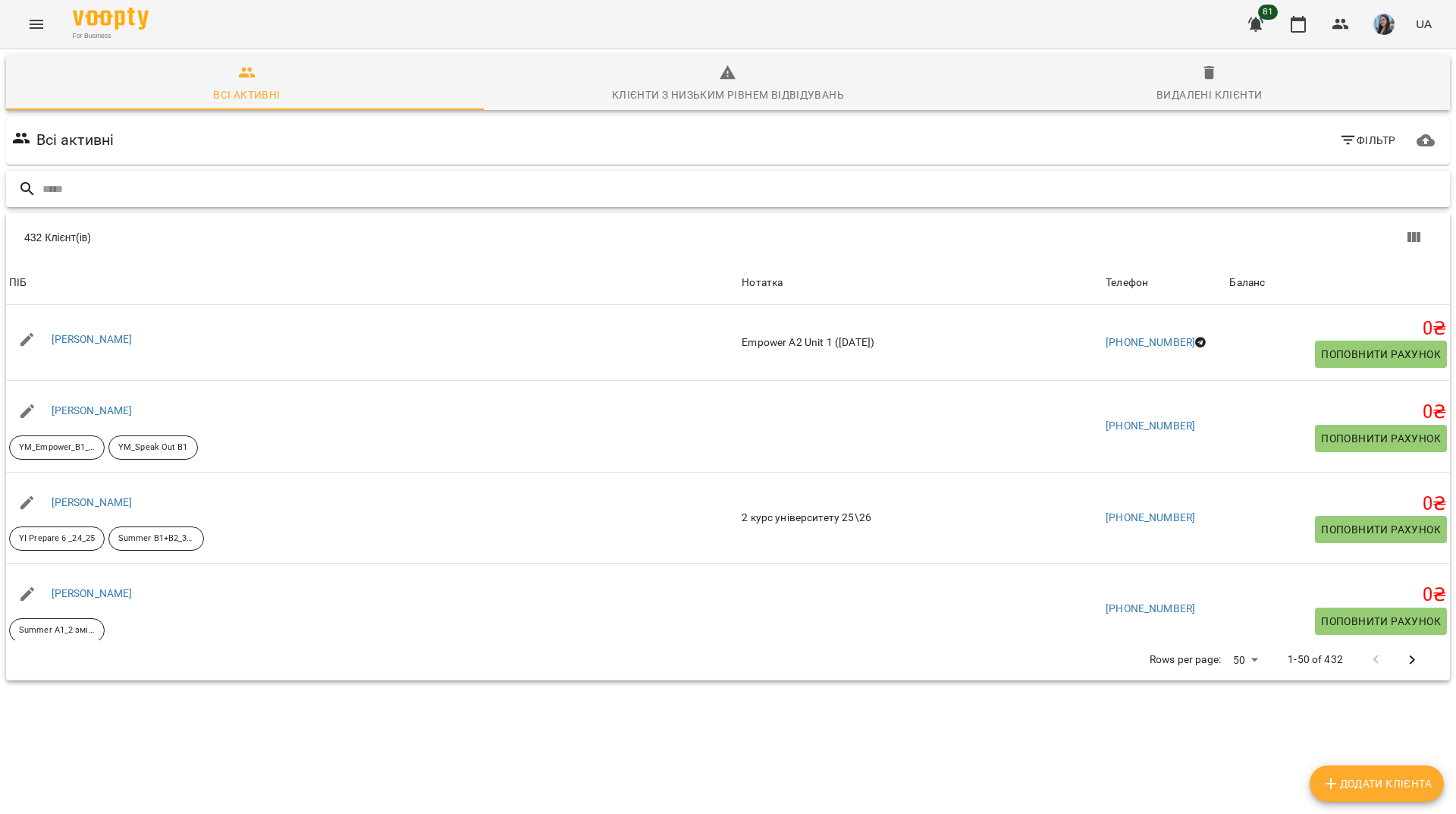
click at [1201, 183] on input "text" at bounding box center [742, 189] width 1401 height 25
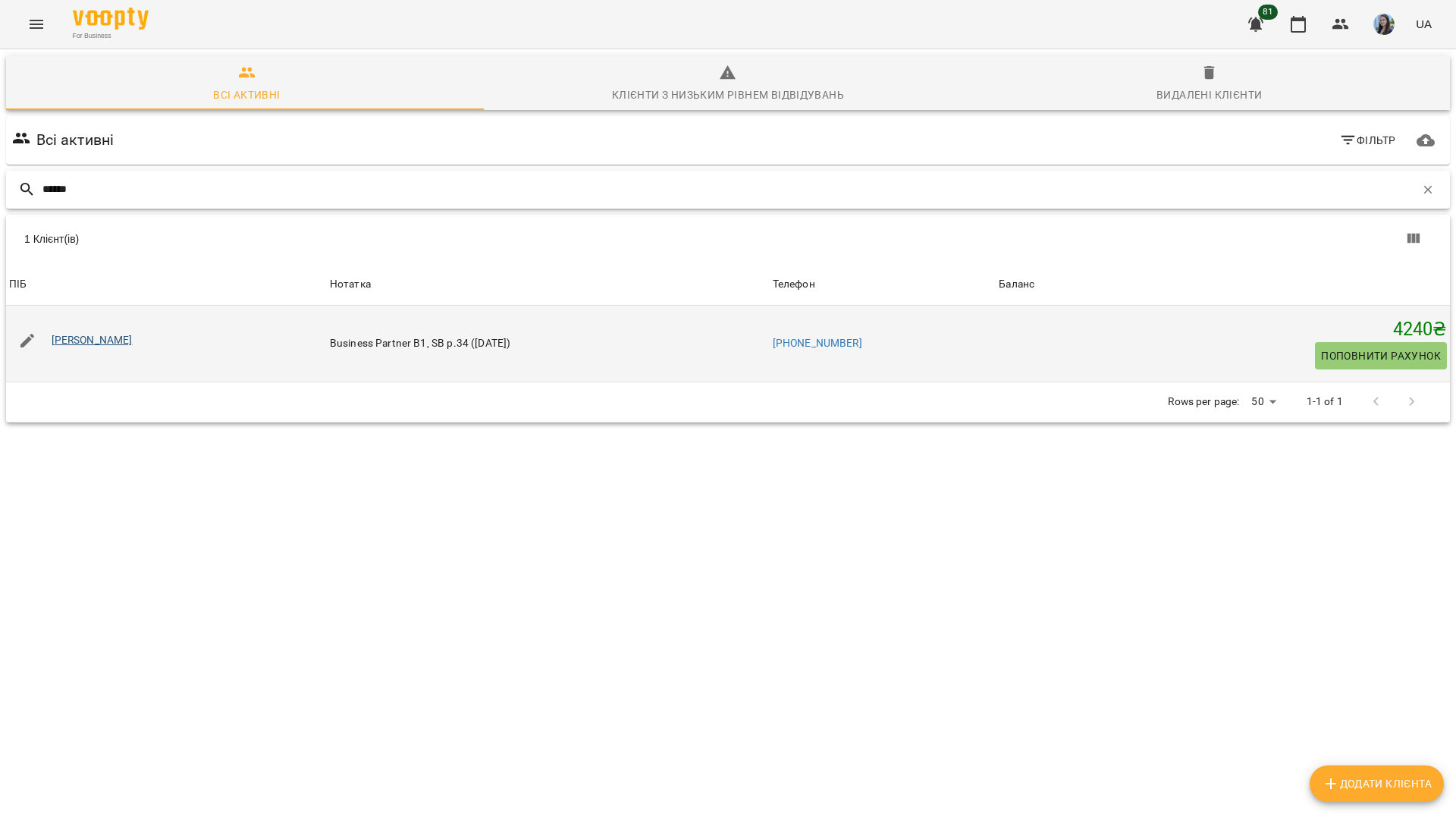
type input "******"
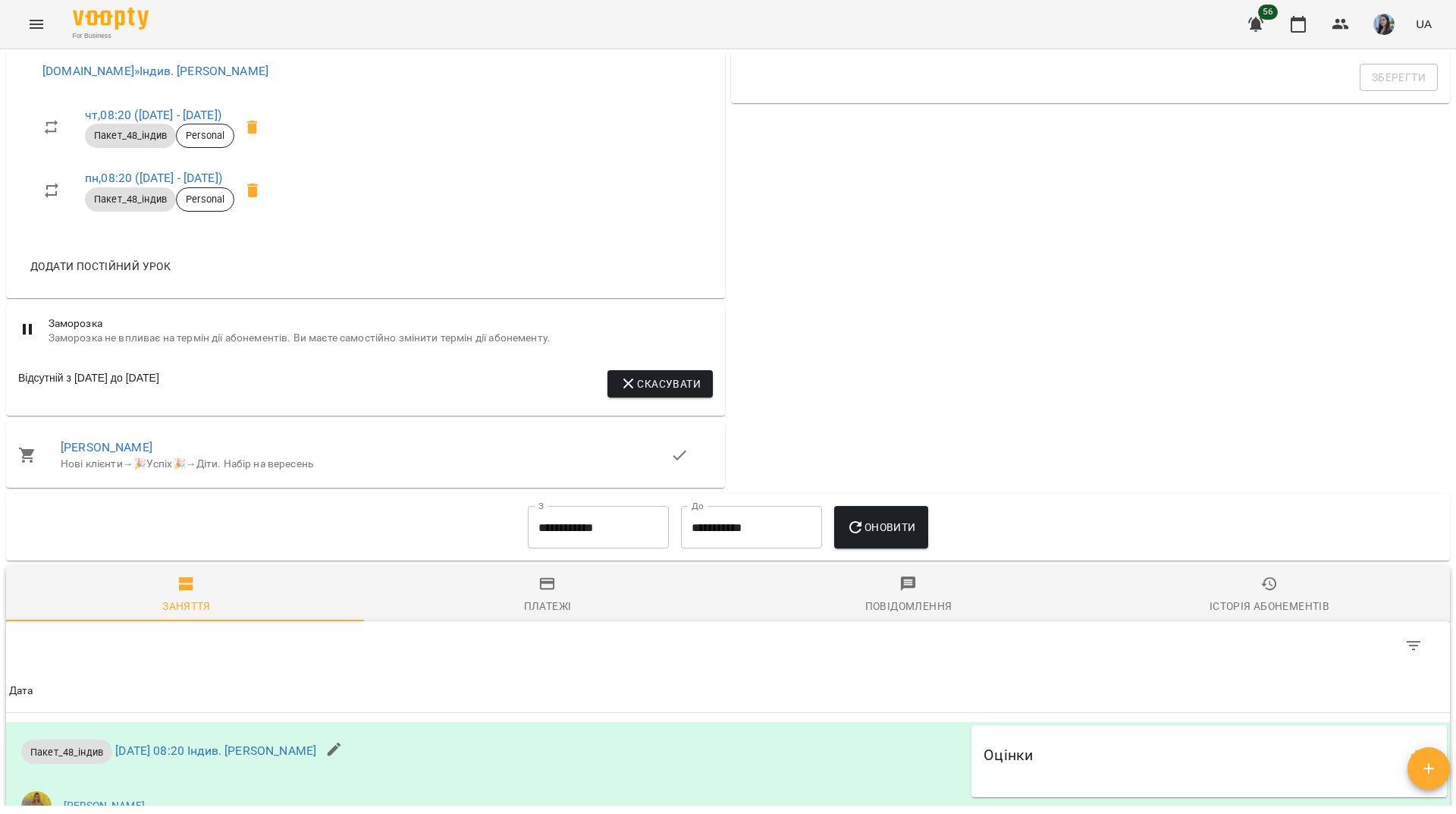
scroll to position [385, 0]
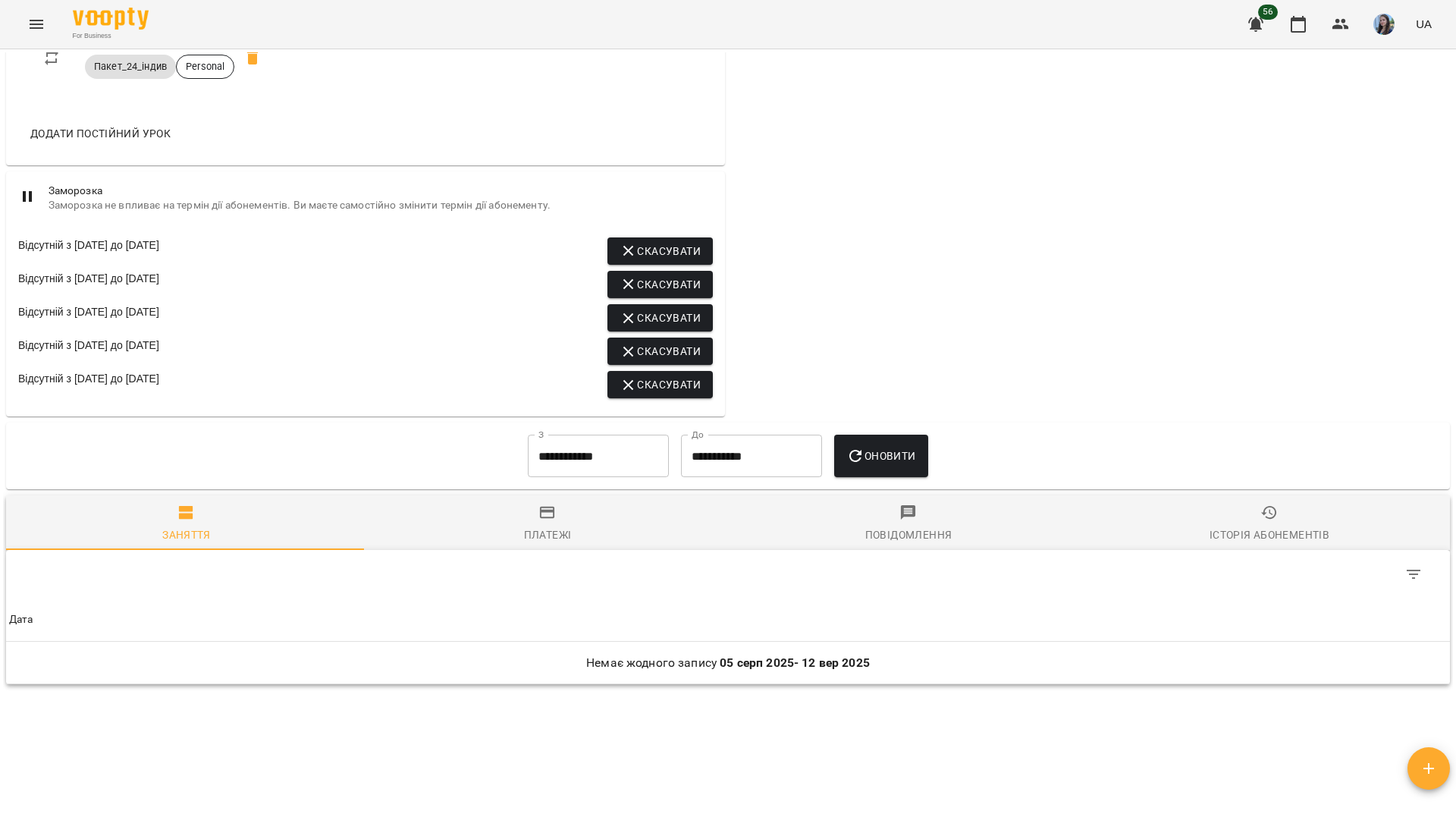
scroll to position [856, 0]
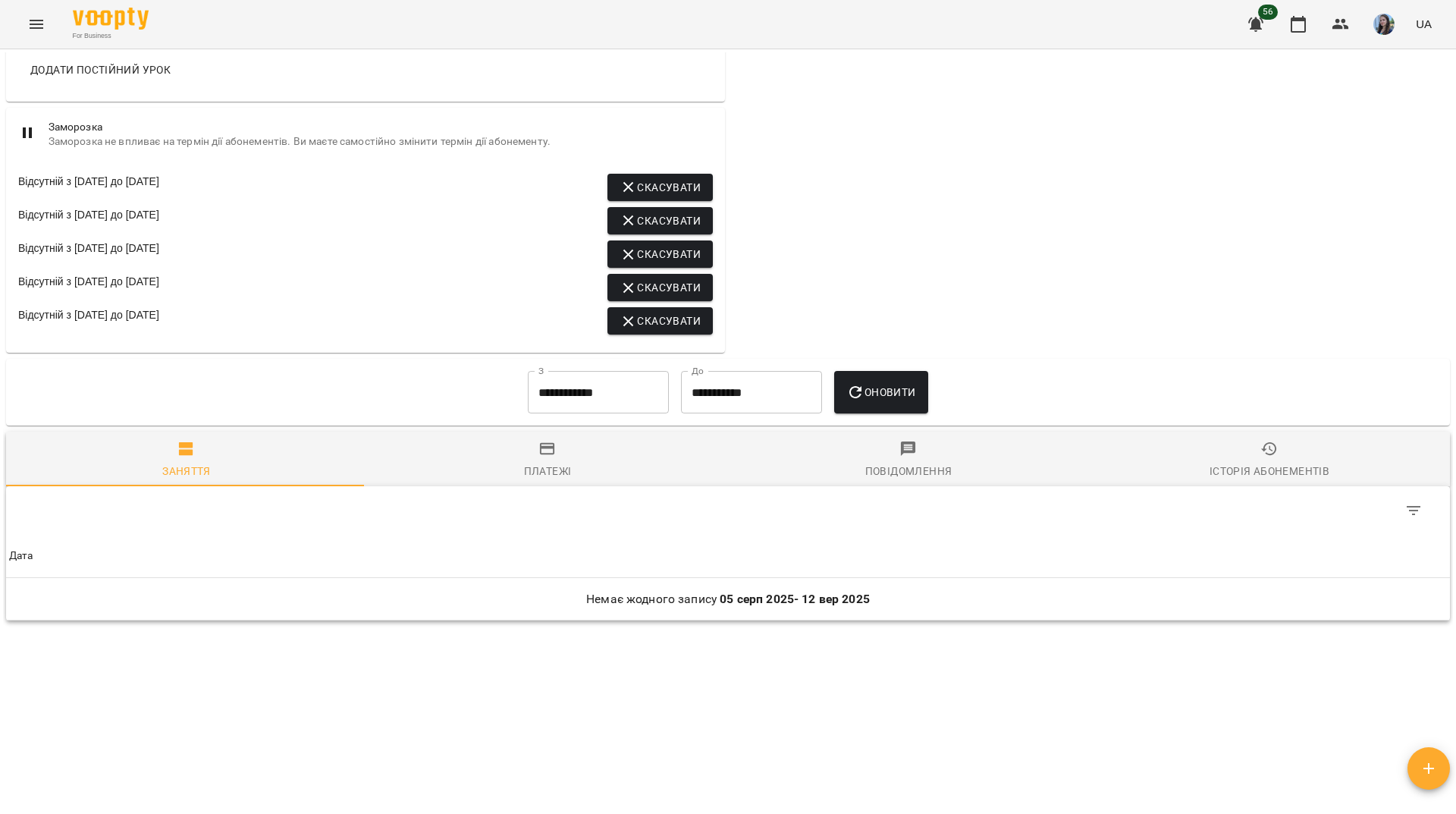
click at [553, 398] on input "**********" at bounding box center [597, 392] width 141 height 42
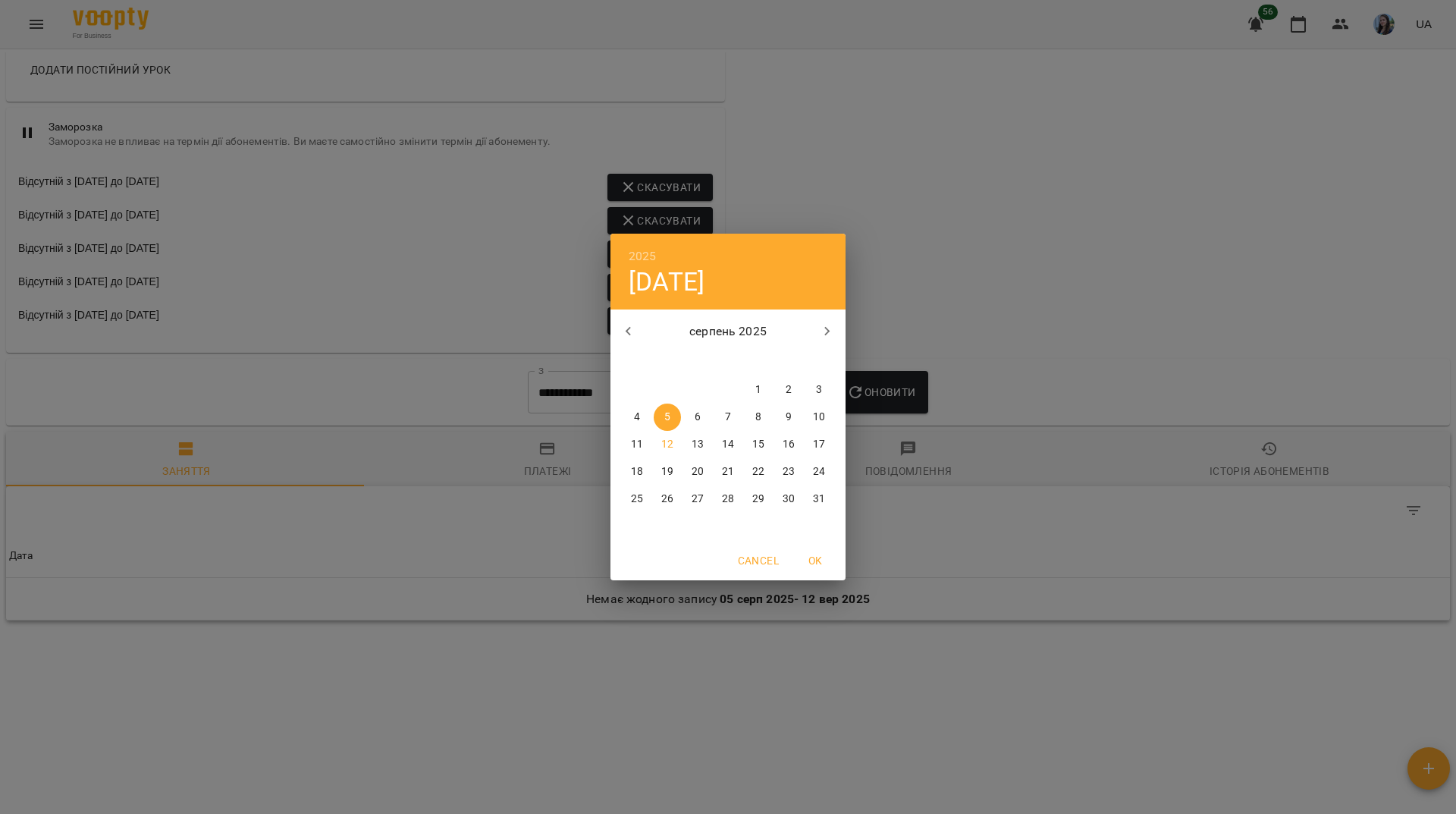
click at [628, 313] on button "button" at bounding box center [628, 331] width 37 height 37
click at [632, 325] on icon "button" at bounding box center [628, 331] width 18 height 18
click at [735, 394] on span "1" at bounding box center [728, 389] width 28 height 15
type input "**********"
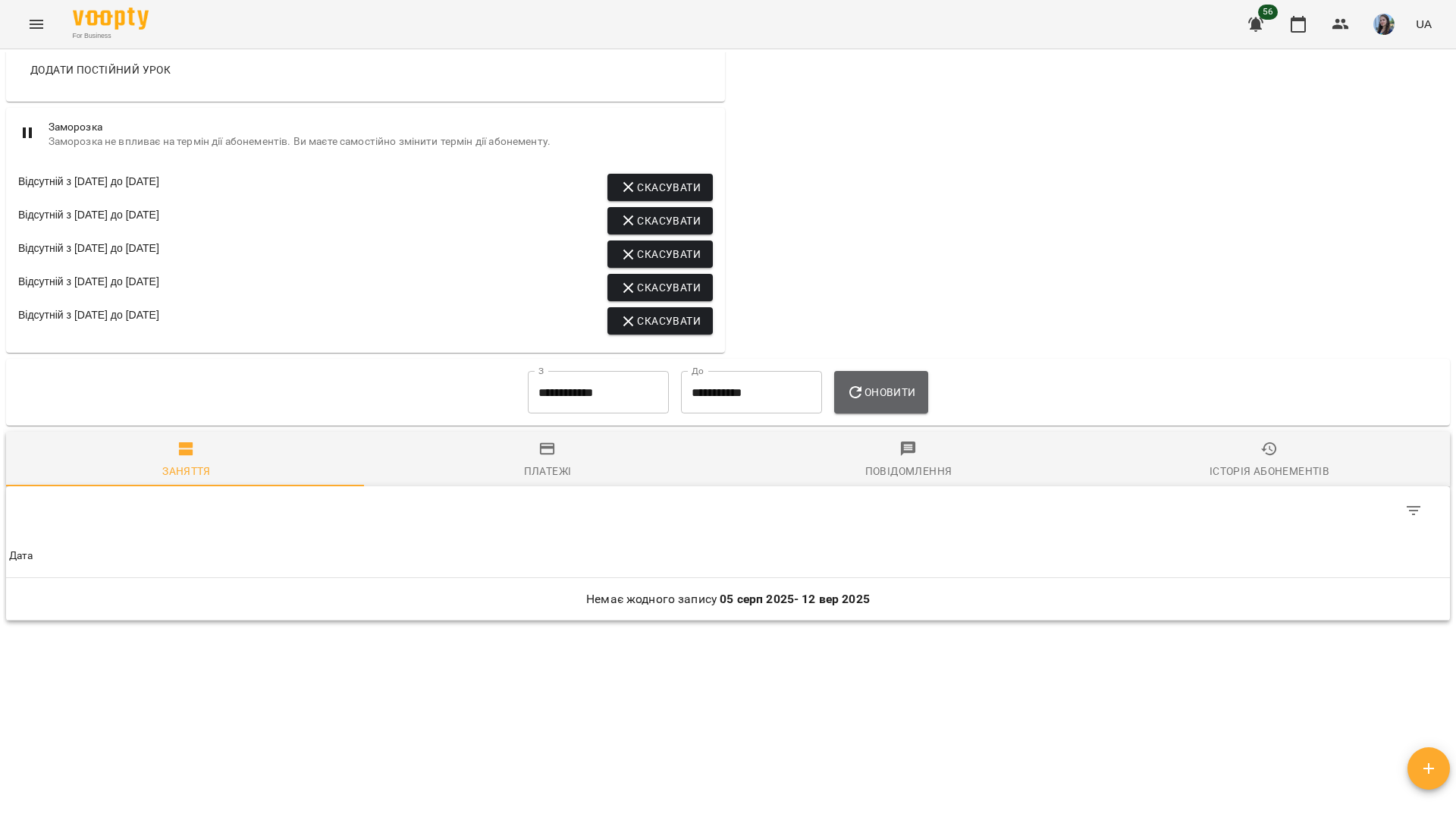
click at [847, 389] on button "Оновити" at bounding box center [881, 392] width 94 height 42
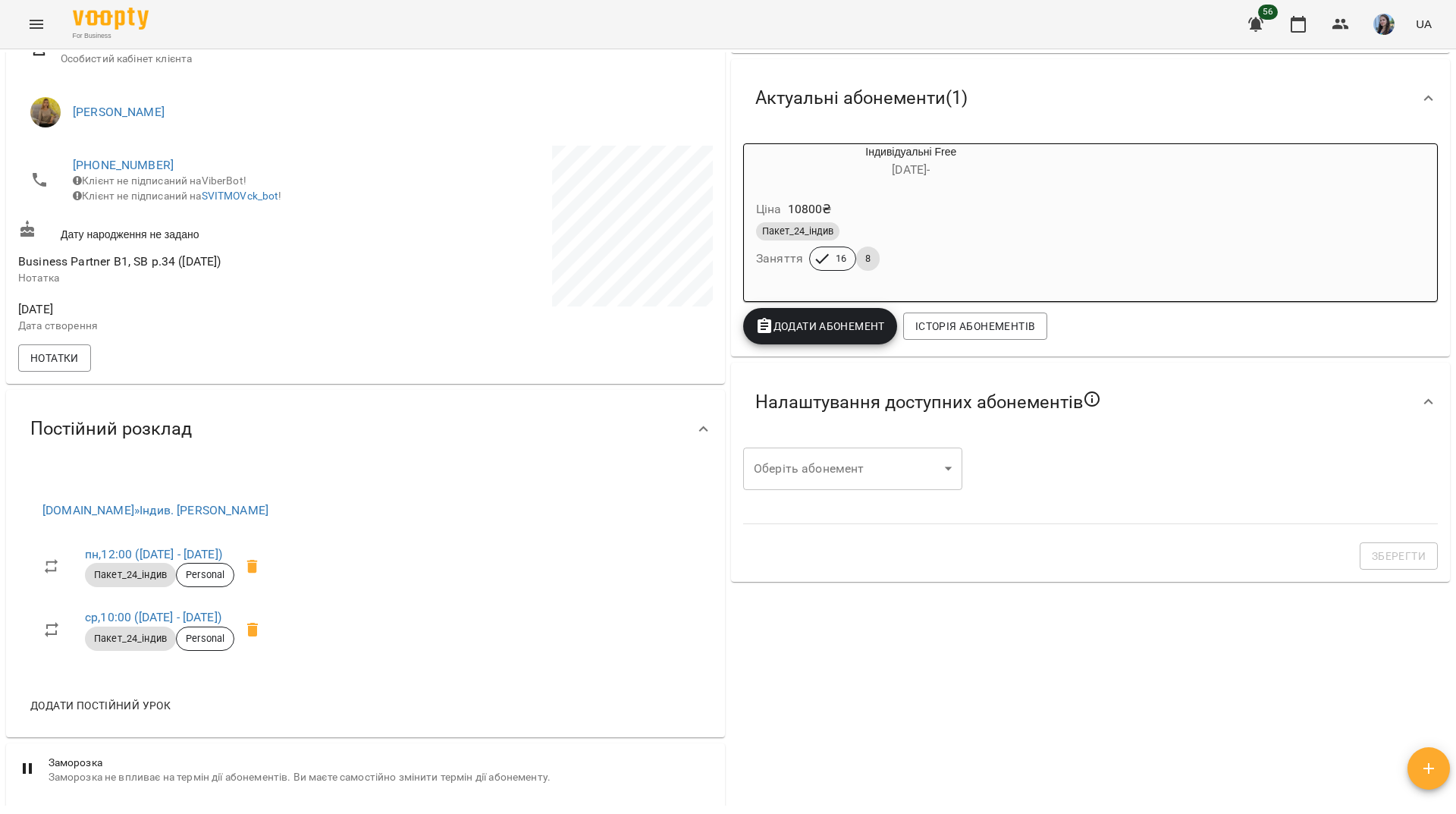
scroll to position [0, 0]
